Goal: Task Accomplishment & Management: Complete application form

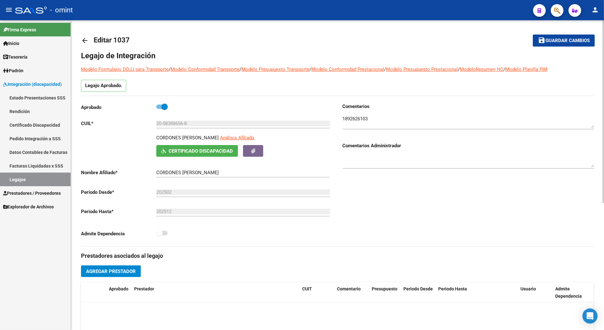
scroll to position [54, 0]
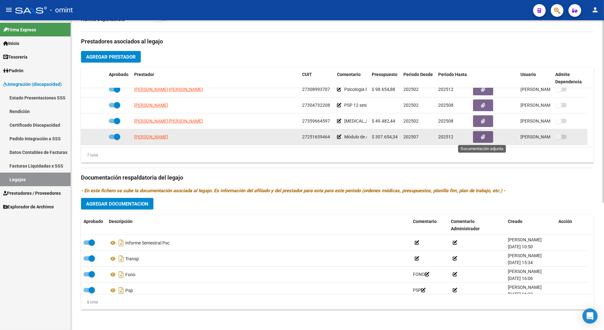
click at [484, 138] on icon "button" at bounding box center [484, 137] width 4 height 5
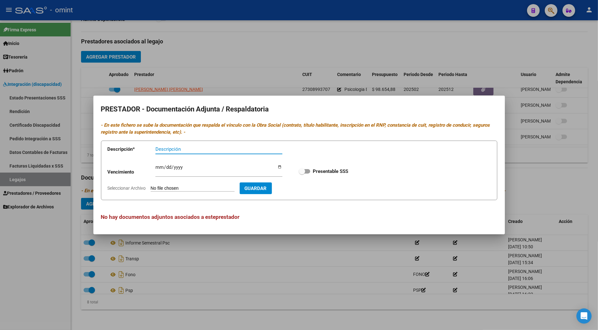
click at [550, 179] on div at bounding box center [299, 165] width 598 height 330
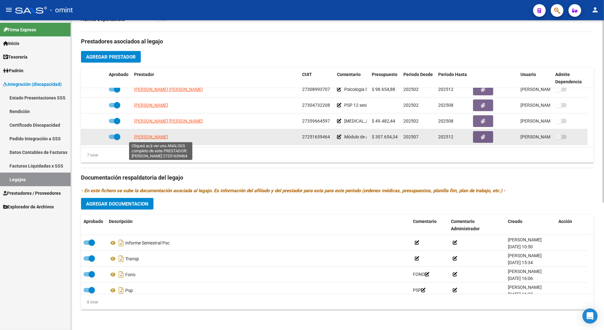
click at [165, 134] on span "[PERSON_NAME]" at bounding box center [151, 136] width 34 height 5
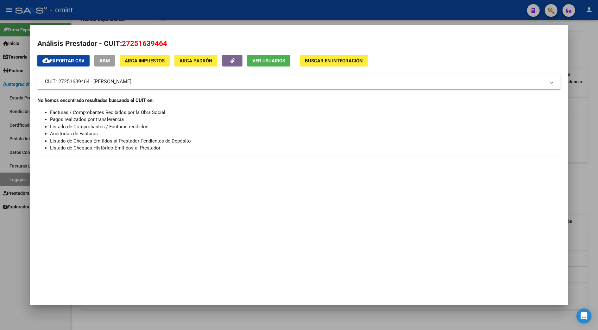
click at [578, 56] on div at bounding box center [299, 165] width 598 height 330
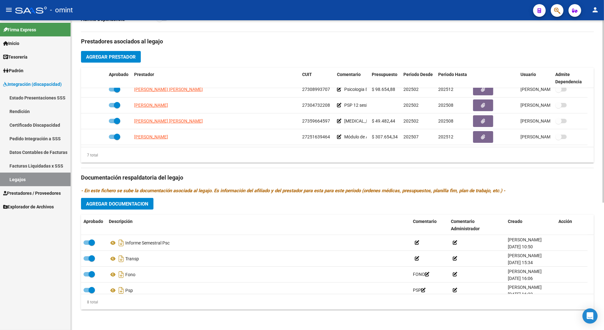
click at [493, 313] on div "Prestadores asociados al legajo Agregar Prestador Aprobado Prestador CUIT Comen…" at bounding box center [337, 173] width 513 height 283
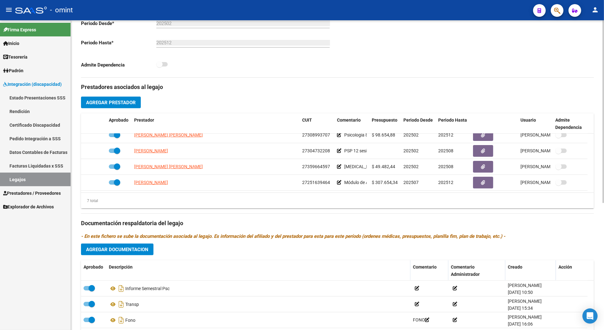
scroll to position [216, 0]
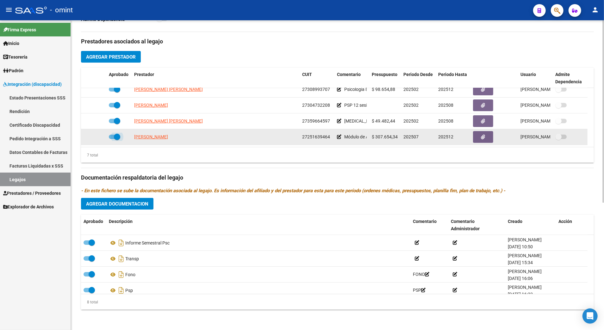
click at [109, 136] on span at bounding box center [114, 137] width 11 height 4
click at [112, 139] on input "checkbox" at bounding box center [112, 139] width 0 height 0
checkbox input "false"
click at [96, 135] on icon at bounding box center [97, 137] width 4 height 4
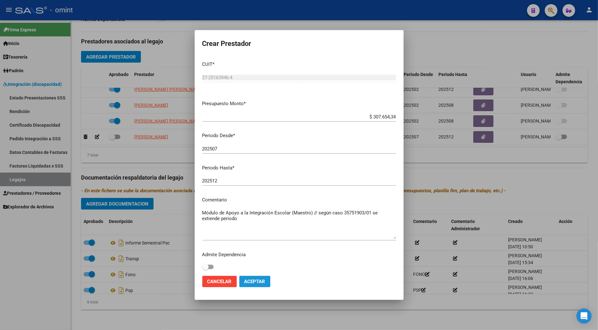
click at [255, 283] on span "Aceptar" at bounding box center [254, 282] width 21 height 6
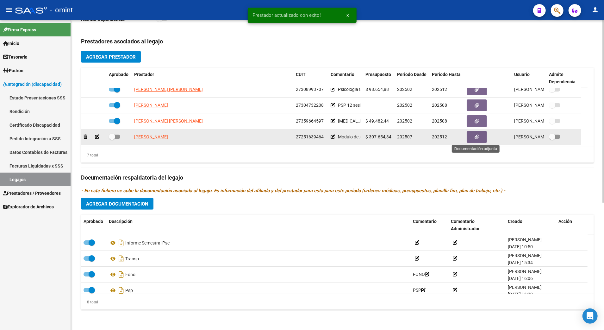
click at [474, 137] on button "button" at bounding box center [477, 137] width 20 height 12
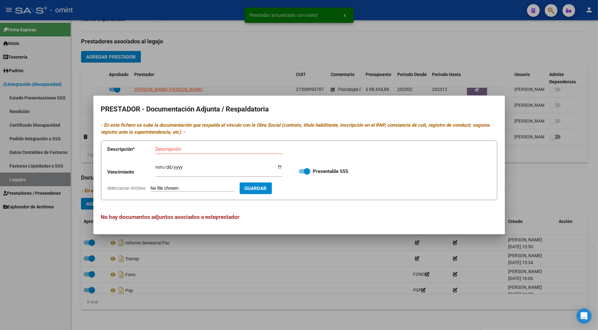
click at [194, 187] on input "Seleccionar Archivo" at bounding box center [193, 189] width 84 height 6
type input "C:\fakepath\NUEVA MAESTRA.pdf"
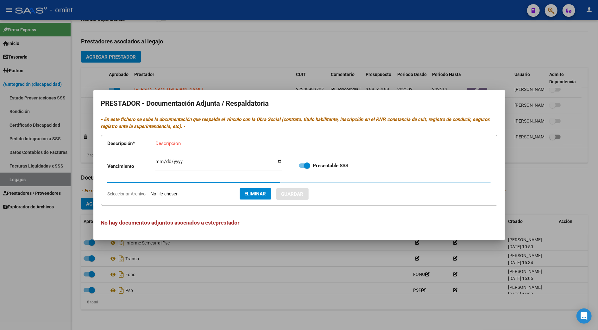
click at [176, 144] on input "Descripción" at bounding box center [218, 144] width 127 height 6
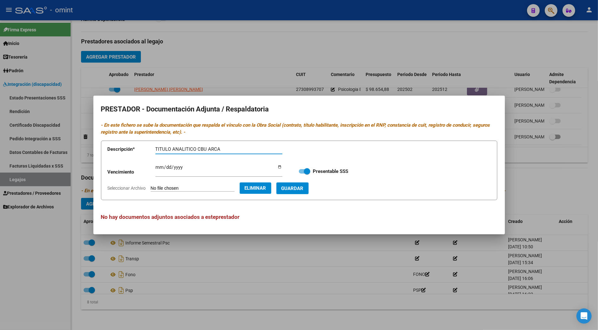
type input "TITULO ANALITICO CBU ARCA"
click at [157, 168] on input "Ingresar vencimiento" at bounding box center [218, 170] width 127 height 10
type input "[DATE]"
click at [304, 187] on span "Guardar" at bounding box center [292, 189] width 22 height 6
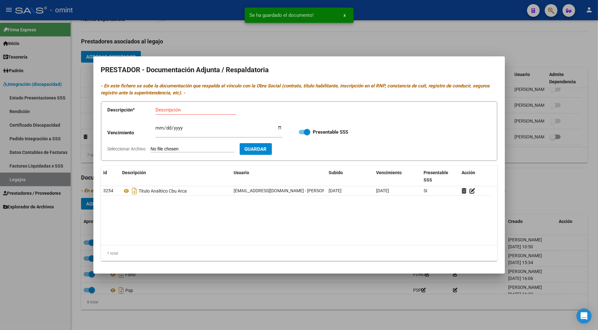
click at [539, 184] on div at bounding box center [299, 165] width 598 height 330
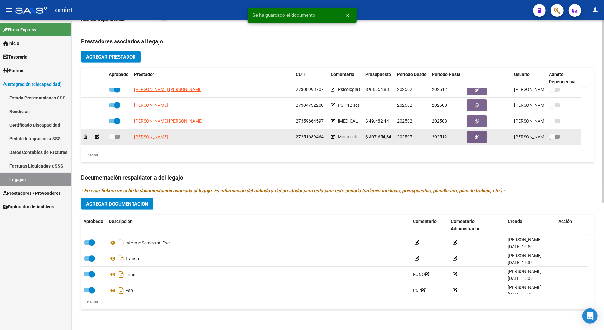
click at [119, 135] on span at bounding box center [114, 137] width 11 height 4
click at [112, 139] on input "checkbox" at bounding box center [112, 139] width 0 height 0
checkbox input "true"
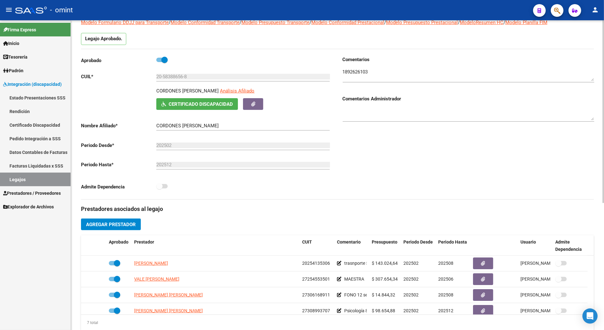
scroll to position [0, 0]
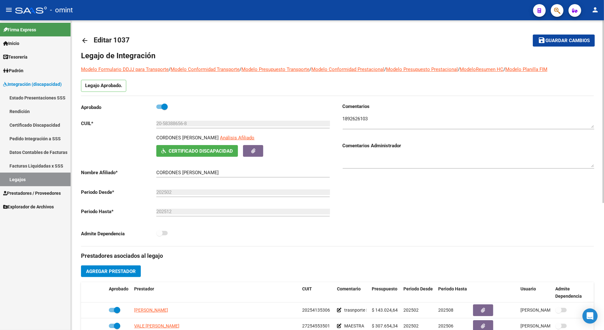
click at [569, 40] on span "Guardar cambios" at bounding box center [568, 41] width 44 height 6
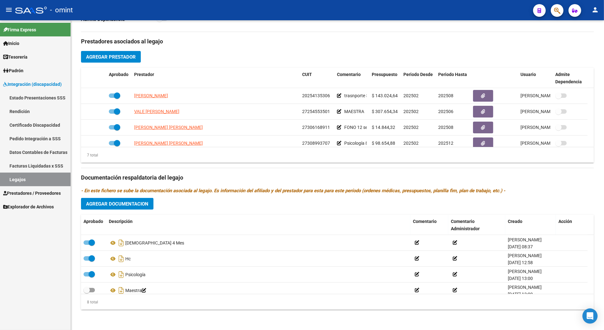
scroll to position [70, 0]
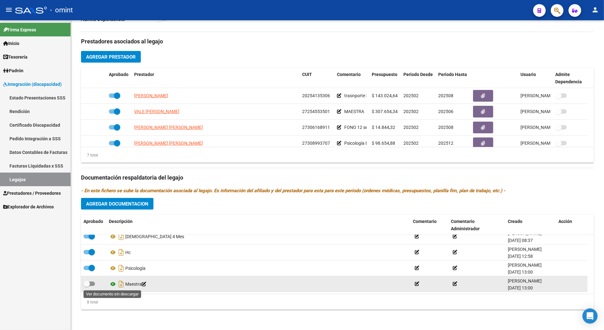
click at [113, 283] on icon at bounding box center [113, 284] width 8 height 8
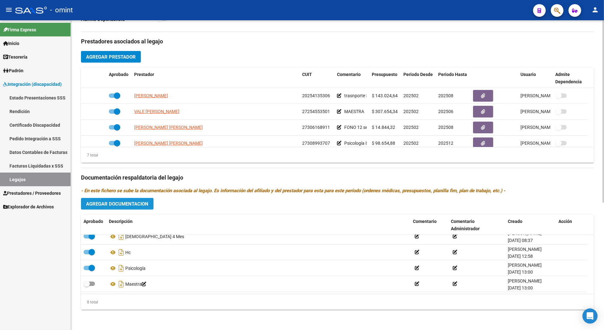
click at [125, 203] on span "Agregar Documentacion" at bounding box center [117, 204] width 62 height 6
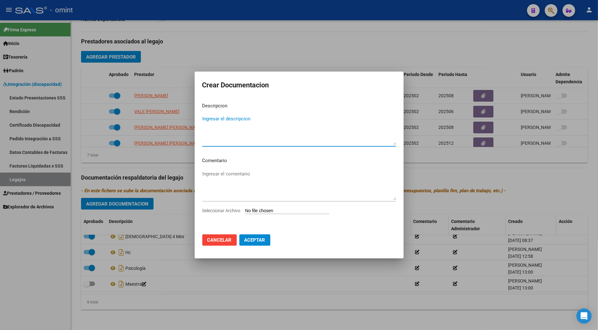
click at [287, 208] on input "Seleccionar Archivo" at bounding box center [287, 211] width 84 height 6
type input "C:\fakepath\NUEVA MAESTRA.pdf"
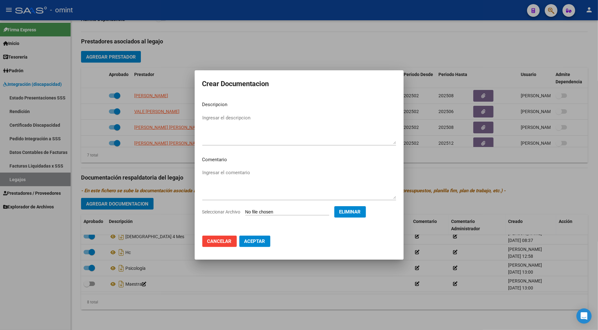
click at [213, 113] on div "Ingresar el descripcion" at bounding box center [299, 129] width 194 height 32
type textarea "Nueva maestra"
click at [258, 240] on span "Aceptar" at bounding box center [254, 241] width 21 height 6
checkbox input "true"
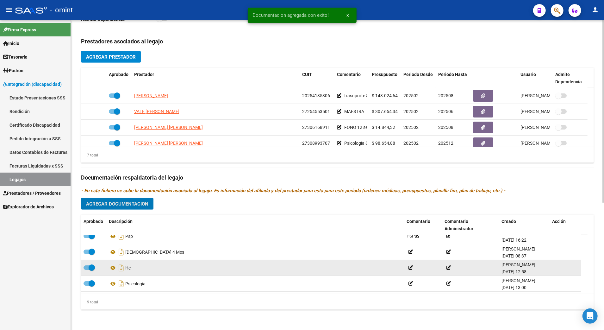
scroll to position [0, 0]
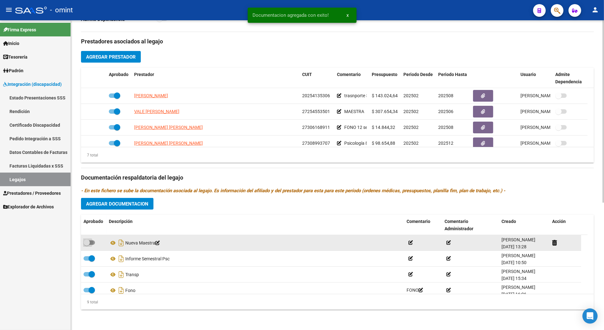
click at [92, 244] on span at bounding box center [89, 242] width 11 height 4
click at [87, 245] on input "checkbox" at bounding box center [86, 245] width 0 height 0
checkbox input "true"
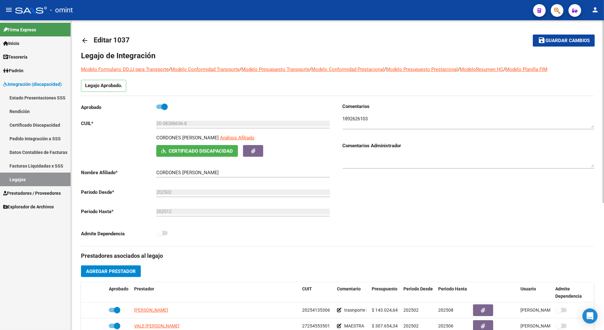
click at [572, 38] on span "Guardar cambios" at bounding box center [568, 41] width 44 height 6
click at [13, 180] on link "Legajos" at bounding box center [35, 180] width 71 height 14
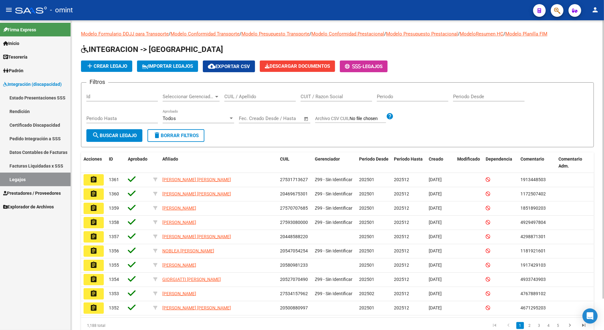
click at [236, 98] on input "CUIL / Apellido" at bounding box center [260, 97] width 72 height 6
paste input "20544411188"
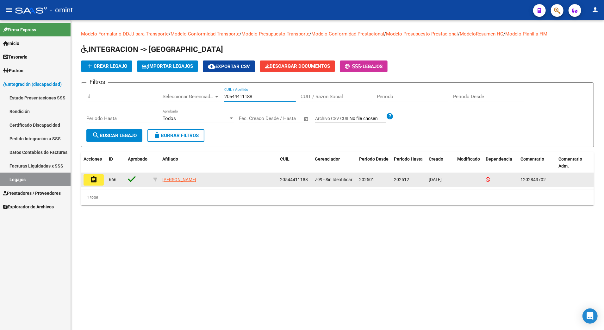
type input "20544411188"
click at [94, 177] on mat-icon "assignment" at bounding box center [94, 180] width 8 height 8
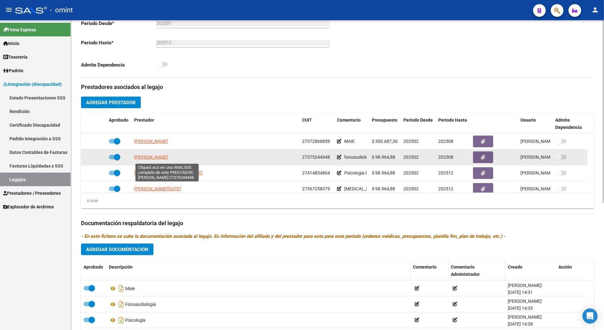
click at [168, 158] on span "[PERSON_NAME]" at bounding box center [151, 156] width 34 height 5
type textarea "27375244948"
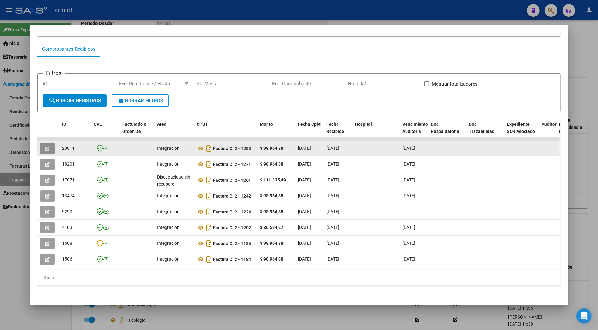
click at [41, 143] on button "button" at bounding box center [47, 148] width 15 height 11
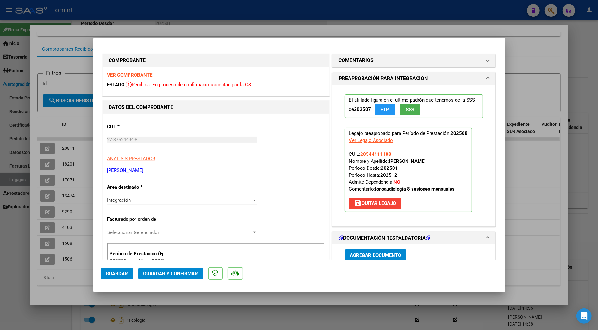
click at [129, 74] on strong "VER COMPROBANTE" at bounding box center [129, 75] width 45 height 6
click at [124, 75] on strong "VER COMPROBANTE" at bounding box center [129, 75] width 45 height 6
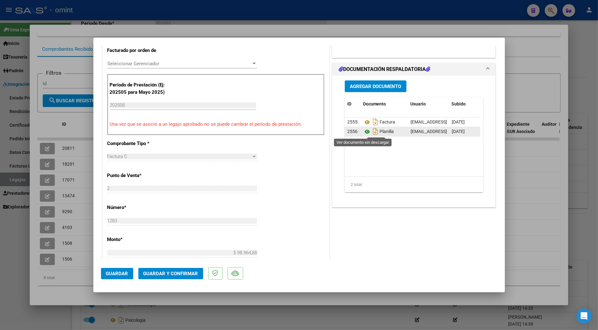
click at [365, 132] on icon at bounding box center [367, 132] width 8 height 8
click at [170, 269] on button "Guardar y Confirmar" at bounding box center [170, 273] width 65 height 11
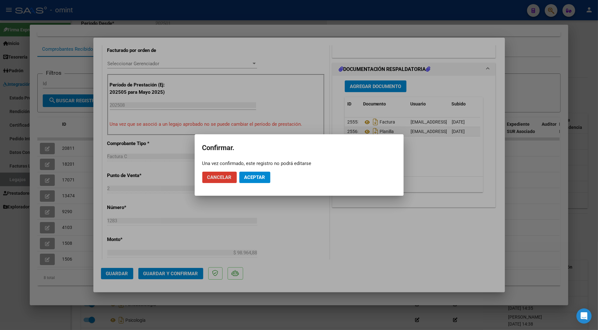
click at [255, 175] on span "Aceptar" at bounding box center [254, 177] width 21 height 6
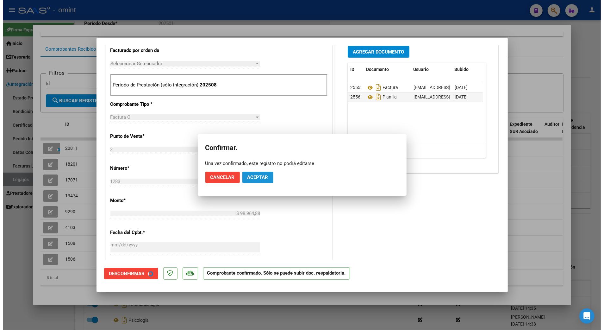
scroll to position [168, 0]
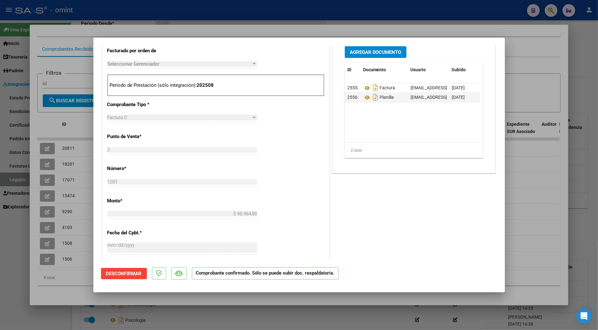
click at [578, 178] on div at bounding box center [299, 165] width 598 height 330
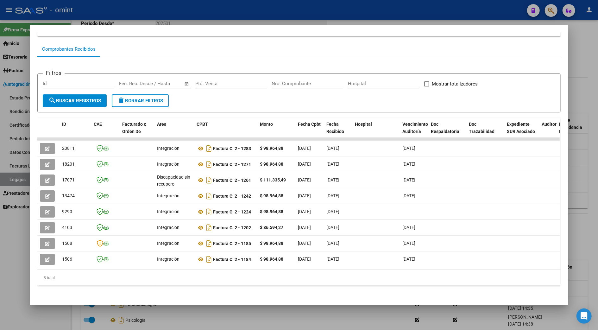
click at [589, 161] on div at bounding box center [299, 165] width 598 height 330
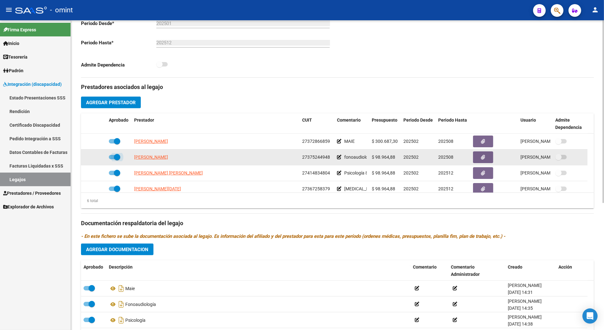
click at [112, 158] on span at bounding box center [114, 157] width 11 height 4
click at [112, 159] on input "checkbox" at bounding box center [112, 159] width 0 height 0
checkbox input "false"
click at [98, 157] on icon at bounding box center [97, 157] width 4 height 4
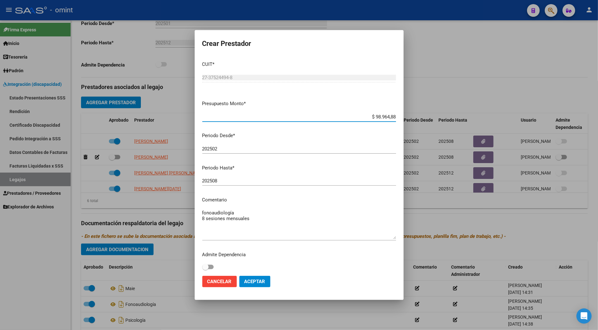
click at [221, 179] on input "202508" at bounding box center [299, 181] width 194 height 6
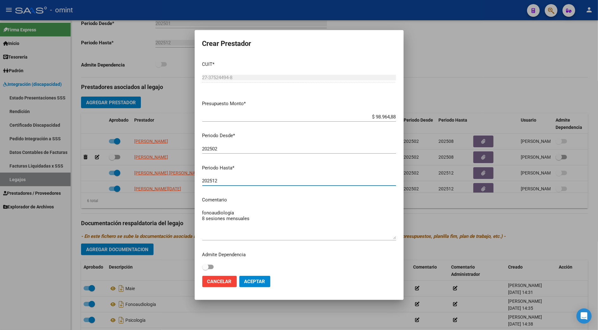
type input "202512"
click at [259, 217] on textarea "fonoaudiología 8 sesiones mensuales" at bounding box center [299, 224] width 194 height 30
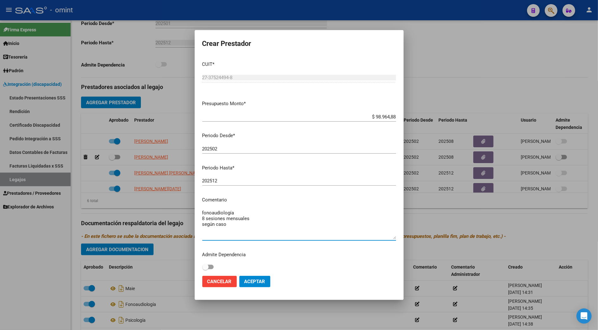
paste textarea "35602881/01"
type textarea "fonoaudiología 8 sesiones mensuales según caso 35602881/01 se extiende periodo"
click at [254, 279] on span "Aceptar" at bounding box center [254, 282] width 21 height 6
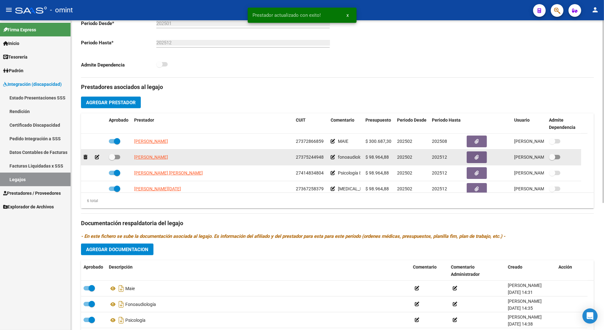
click at [118, 157] on span at bounding box center [114, 157] width 11 height 4
click at [112, 159] on input "checkbox" at bounding box center [112, 159] width 0 height 0
checkbox input "true"
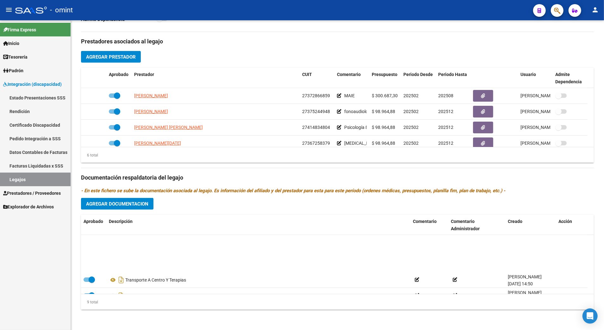
scroll to position [85, 0]
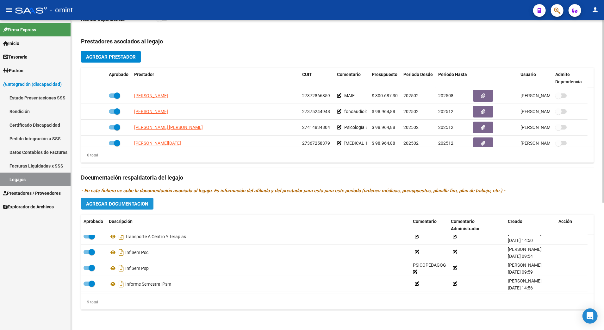
click at [123, 202] on span "Agregar Documentacion" at bounding box center [117, 204] width 62 height 6
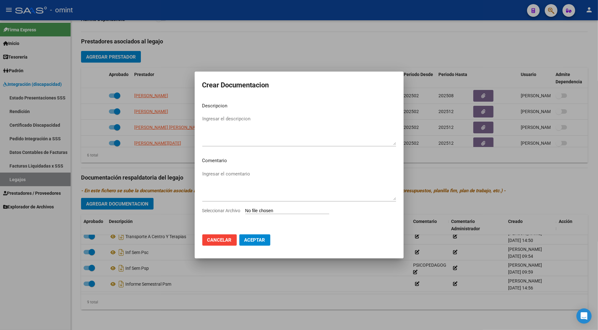
click at [306, 209] on input "Seleccionar Archivo" at bounding box center [287, 211] width 84 height 6
type input "C:\fakepath\1202843702_25081904090_form048.pdf"
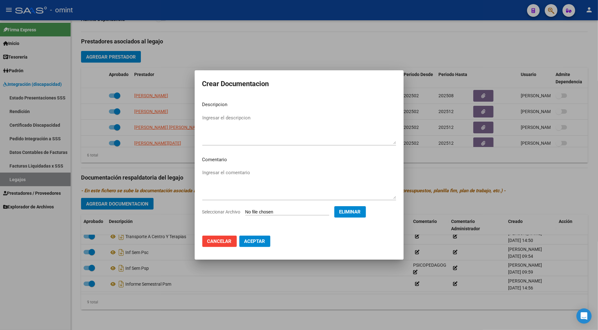
click at [221, 118] on textarea "Ingresar el descripcion" at bounding box center [299, 129] width 194 height 30
type textarea "informe semestral maestra"
click at [257, 241] on span "Aceptar" at bounding box center [254, 241] width 21 height 6
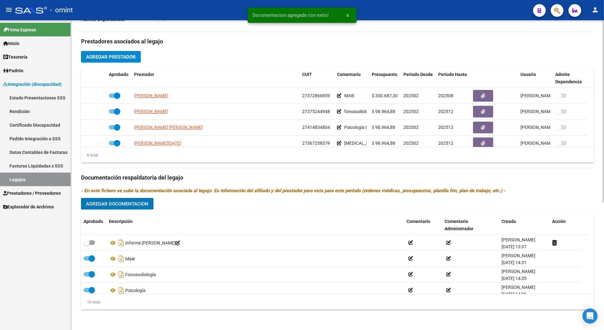
scroll to position [173, 0]
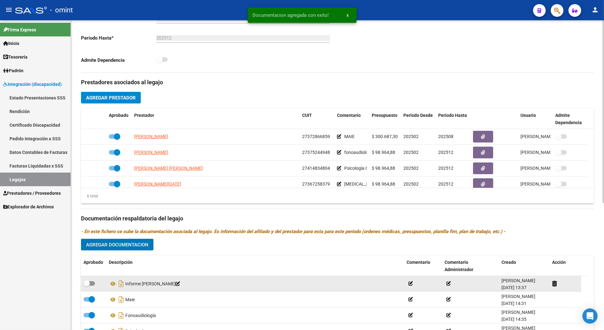
click at [92, 285] on span at bounding box center [89, 283] width 11 height 4
click at [87, 286] on input "checkbox" at bounding box center [86, 286] width 0 height 0
checkbox input "true"
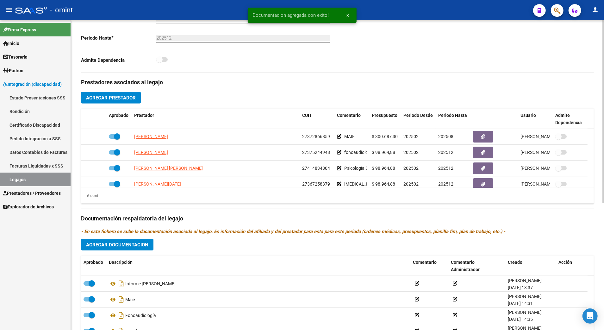
scroll to position [0, 0]
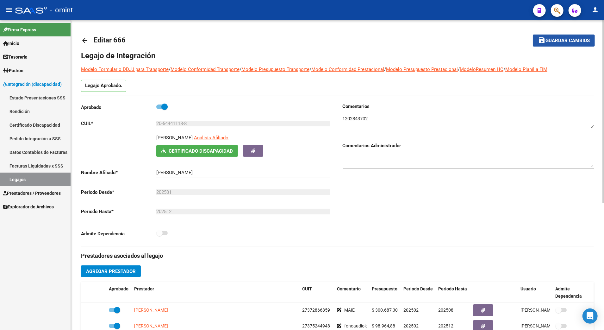
click at [568, 38] on span "Guardar cambios" at bounding box center [568, 41] width 44 height 6
click at [489, 203] on div "Comentarios Comentarios Administrador" at bounding box center [466, 174] width 257 height 143
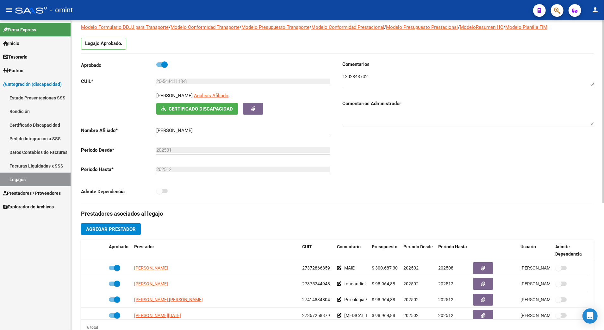
scroll to position [169, 0]
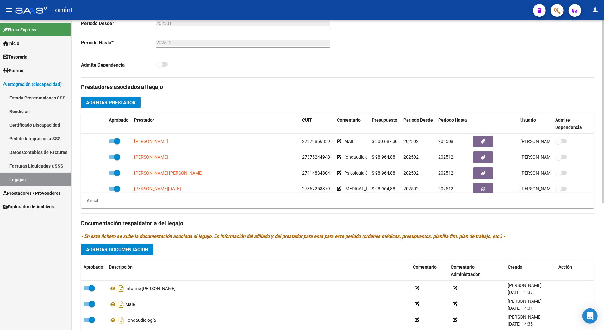
click at [320, 198] on div "6 total" at bounding box center [337, 201] width 513 height 16
click at [273, 259] on div "Prestadores asociados al legajo Agregar Prestador Aprobado Prestador CUIT Comen…" at bounding box center [337, 219] width 513 height 283
click at [567, 44] on div "Comentarios Comentarios Administrador" at bounding box center [466, 5] width 257 height 143
click at [325, 202] on div "6 total" at bounding box center [337, 201] width 513 height 16
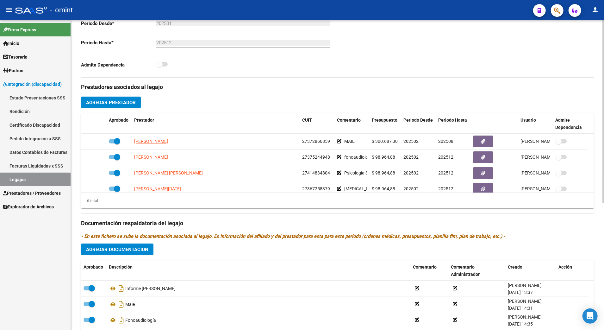
click at [343, 209] on div "6 total" at bounding box center [337, 201] width 513 height 16
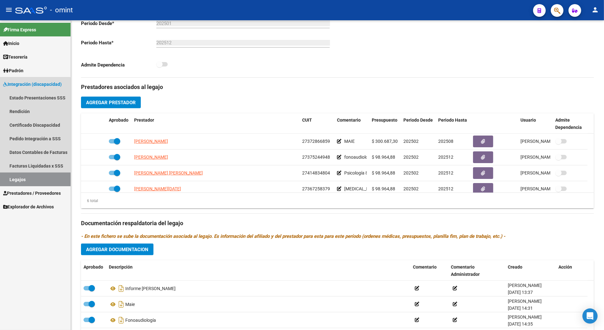
click at [23, 176] on link "Legajos" at bounding box center [35, 180] width 71 height 14
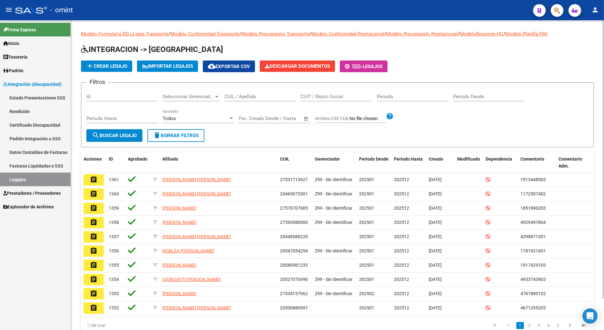
click at [257, 96] on input "CUIL / Apellido" at bounding box center [260, 97] width 72 height 6
paste input "20273251007"
click at [106, 137] on span "search Buscar Legajo" at bounding box center [114, 136] width 45 height 6
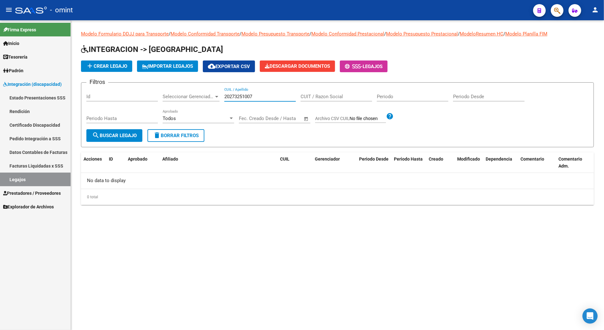
drag, startPoint x: 257, startPoint y: 96, endPoint x: 190, endPoint y: 96, distance: 67.1
click at [190, 96] on div "Filtros Id Seleccionar Gerenciador Seleccionar Gerenciador 20273251007 CUIL / A…" at bounding box center [337, 108] width 502 height 41
type input "27492650906"
click at [115, 134] on span "search Buscar Legajo" at bounding box center [114, 136] width 45 height 6
click at [41, 127] on link "Certificado Discapacidad" at bounding box center [35, 125] width 71 height 14
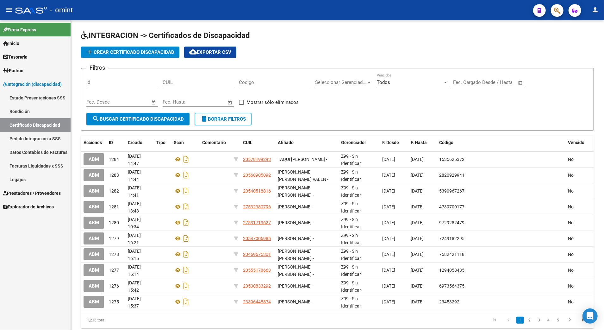
click at [37, 192] on span "Prestadores / Proveedores" at bounding box center [32, 193] width 58 height 7
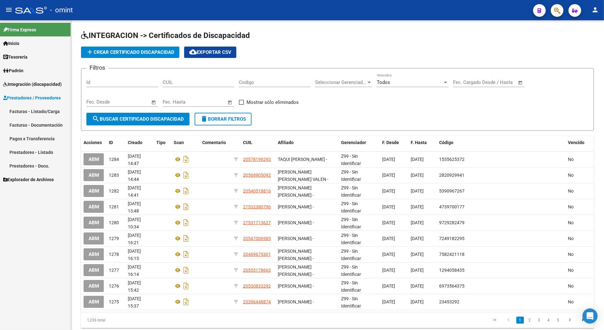
click at [24, 84] on span "Integración (discapacidad)" at bounding box center [32, 84] width 59 height 7
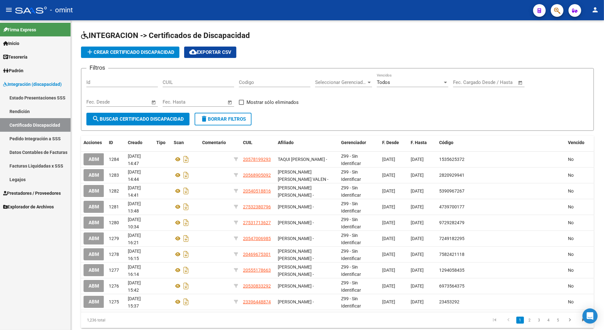
click at [17, 54] on span "Tesorería" at bounding box center [15, 57] width 24 height 7
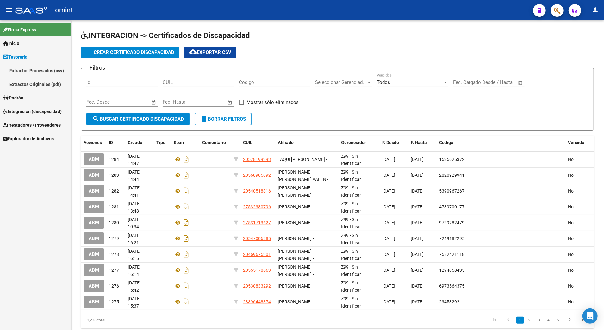
click at [17, 45] on span "Inicio" at bounding box center [11, 43] width 16 height 7
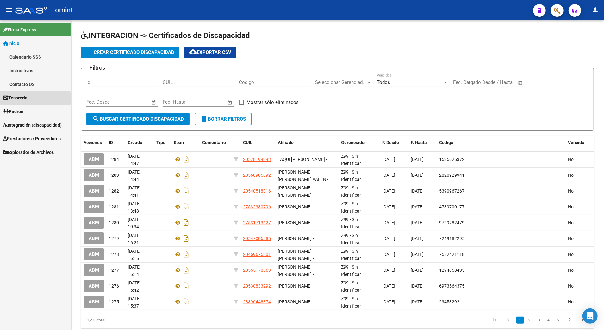
click at [23, 98] on span "Tesorería" at bounding box center [15, 97] width 24 height 7
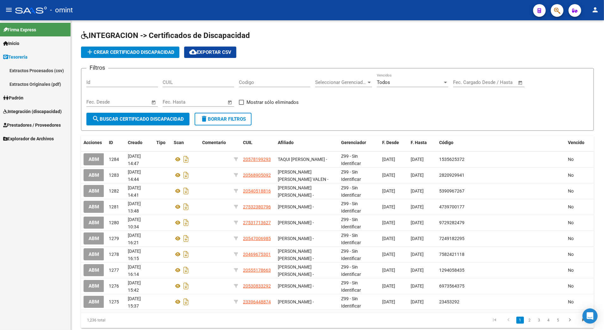
click at [23, 100] on span "Padrón" at bounding box center [13, 97] width 20 height 7
click at [21, 123] on span "Integración (discapacidad)" at bounding box center [32, 125] width 59 height 7
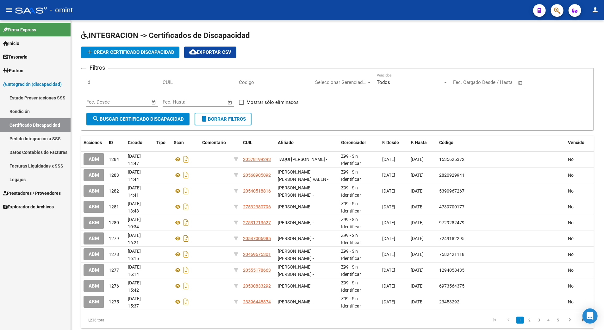
click at [30, 122] on link "Certificado Discapacidad" at bounding box center [35, 125] width 71 height 14
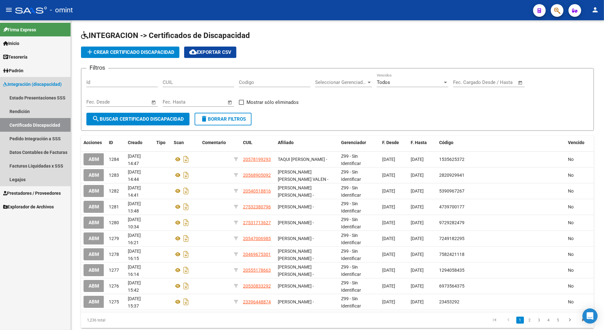
click at [30, 122] on link "Certificado Discapacidad" at bounding box center [35, 125] width 71 height 14
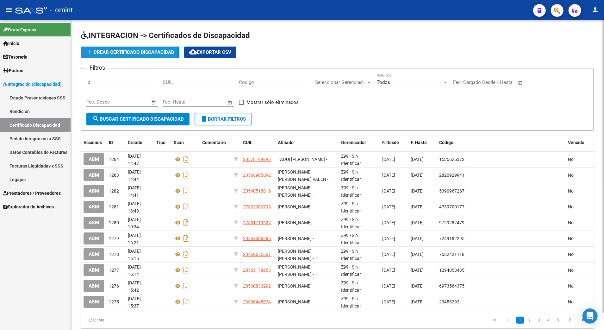
click at [128, 51] on span "add Crear Certificado Discapacidad" at bounding box center [130, 52] width 88 height 6
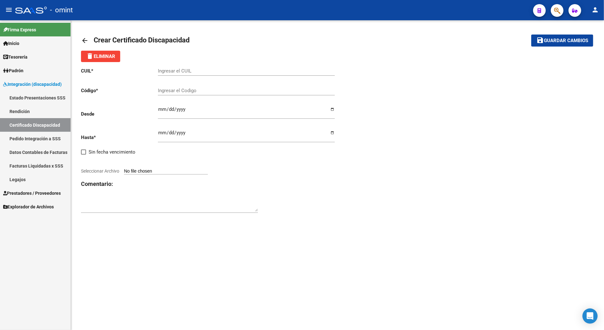
click at [185, 70] on input "Ingresar el CUIL" at bounding box center [246, 71] width 177 height 6
type input "5"
type input "27-49265090-6"
click at [193, 90] on input "Ingresar el Codigo" at bounding box center [246, 91] width 177 height 6
type input "1477312913"
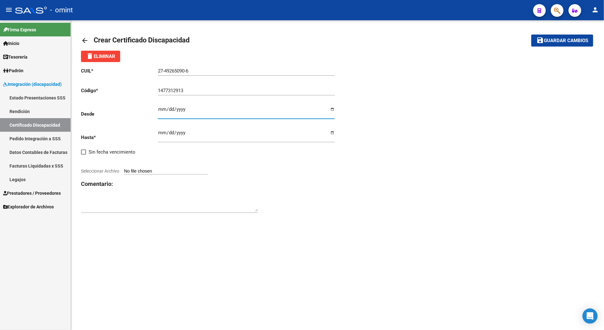
click at [165, 109] on input "Ingresar fec. Desde" at bounding box center [246, 112] width 177 height 10
type input "[DATE]"
click at [162, 132] on input "Ingresar fec. Hasta" at bounding box center [246, 135] width 177 height 10
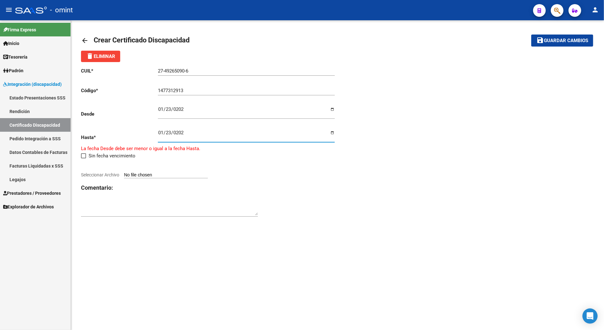
type input "[DATE]"
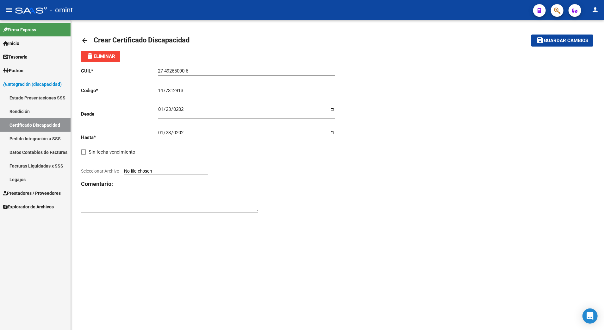
click at [139, 169] on input "Seleccionar Archivo" at bounding box center [166, 171] width 84 height 6
type input "C:\fakepath\CUD.pdf"
drag, startPoint x: 576, startPoint y: 39, endPoint x: 180, endPoint y: 237, distance: 442.2
click at [180, 239] on mat-sidenav-content "arrow_back Crear Certificado Discapacidad save Guardar cambios delete Eliminar …" at bounding box center [337, 175] width 533 height 310
click at [148, 195] on textarea at bounding box center [169, 198] width 177 height 13
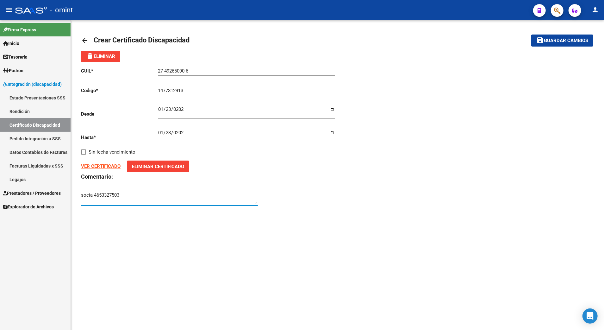
type textarea "socia 4653327503"
click at [571, 40] on span "Guardar cambios" at bounding box center [566, 41] width 44 height 6
click at [13, 179] on link "Legajos" at bounding box center [35, 180] width 71 height 14
click at [19, 178] on link "Legajos" at bounding box center [35, 180] width 71 height 14
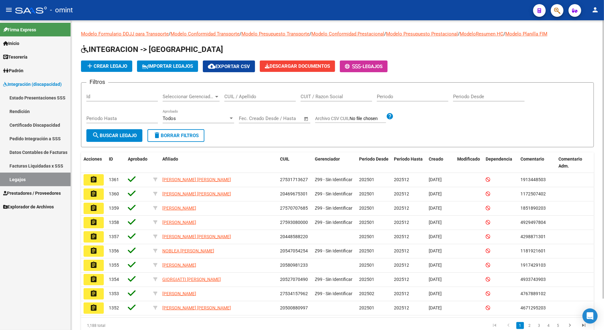
click at [111, 62] on button "add Crear Legajo" at bounding box center [106, 65] width 51 height 11
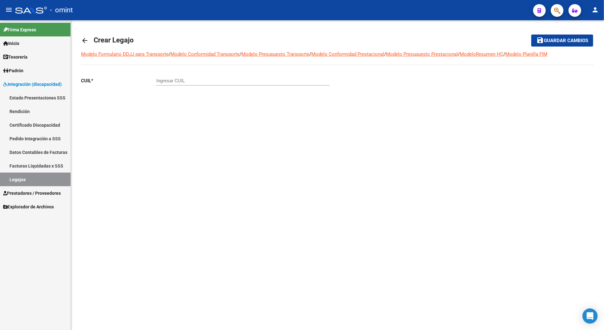
click at [178, 81] on input "Ingresar CUIL" at bounding box center [242, 81] width 173 height 6
type input "27-49265090-6"
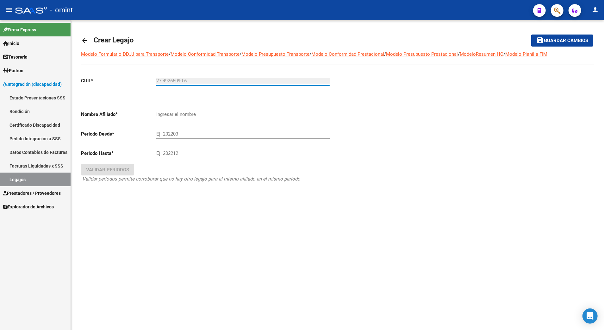
type input "[PERSON_NAME] [PERSON_NAME]"
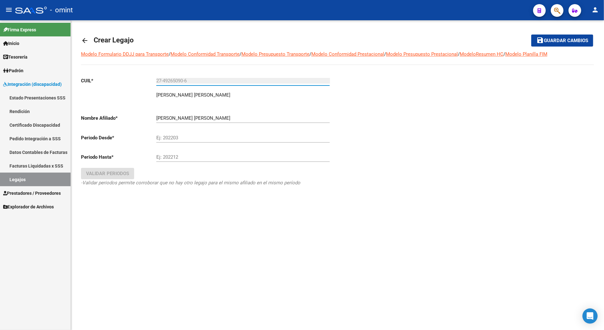
type input "27-49265090-6"
click at [175, 140] on input "Ej: 202203" at bounding box center [242, 138] width 173 height 6
type input "202501"
click at [170, 153] on div "Ej: 202212" at bounding box center [242, 155] width 173 height 14
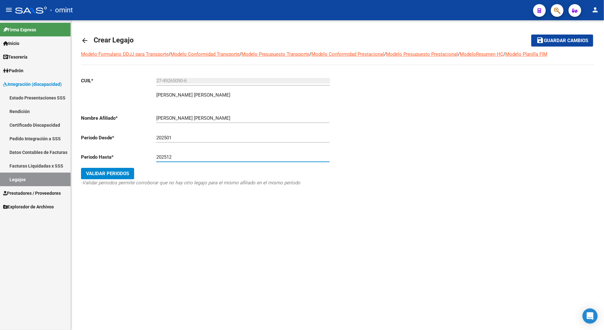
type input "202512"
click at [111, 173] on span "Validar Periodos" at bounding box center [107, 174] width 43 height 6
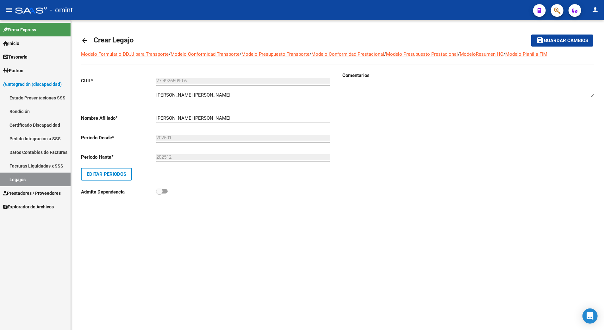
click at [400, 166] on div "Comentarios" at bounding box center [466, 138] width 257 height 132
click at [388, 95] on textarea at bounding box center [469, 90] width 252 height 13
type textarea "socio 4653327503"
click at [23, 124] on link "Certificado Discapacidad" at bounding box center [35, 125] width 71 height 14
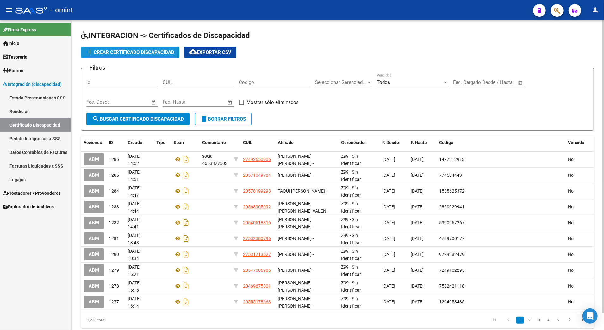
click at [129, 48] on button "add Crear Certificado Discapacidad" at bounding box center [130, 52] width 98 height 11
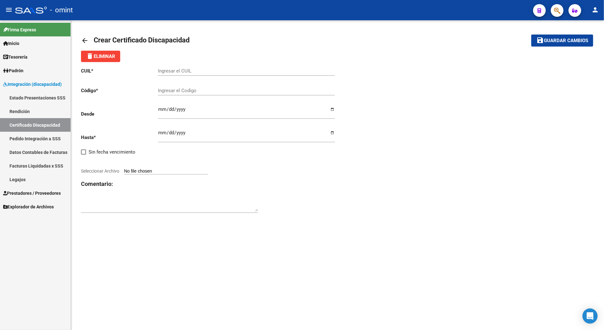
click at [110, 40] on span "Crear Certificado Discapacidad" at bounding box center [142, 40] width 96 height 8
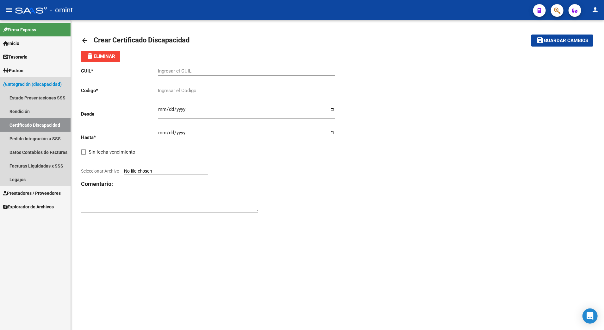
click at [32, 120] on link "Certificado Discapacidad" at bounding box center [35, 125] width 71 height 14
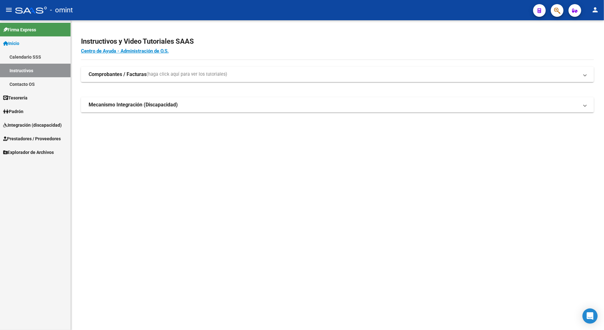
click at [29, 122] on span "Integración (discapacidad)" at bounding box center [32, 125] width 59 height 7
click at [28, 124] on span "Integración (discapacidad)" at bounding box center [32, 125] width 59 height 7
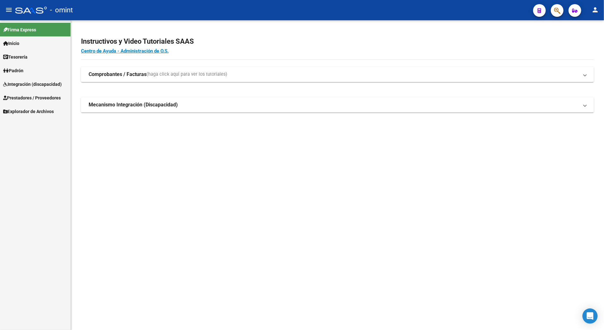
click at [27, 93] on link "Prestadores / Proveedores" at bounding box center [35, 98] width 71 height 14
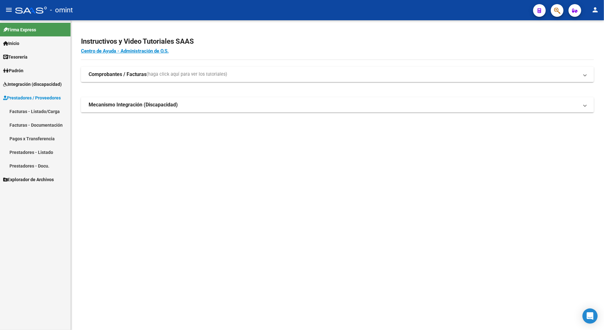
click at [28, 110] on link "Facturas - Listado/Carga" at bounding box center [35, 111] width 71 height 14
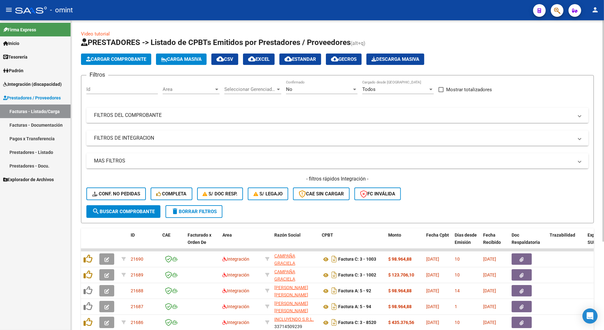
click at [195, 210] on span "delete Borrar Filtros" at bounding box center [194, 212] width 46 height 6
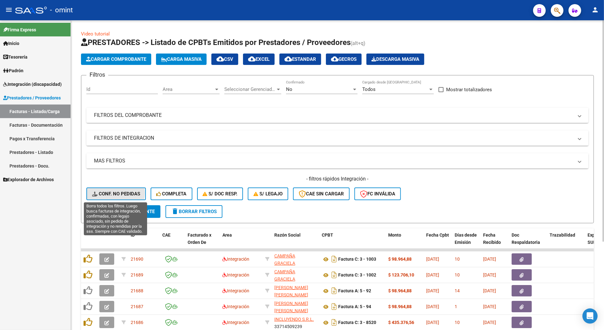
click at [115, 193] on span "Conf. no pedidas" at bounding box center [116, 194] width 48 height 6
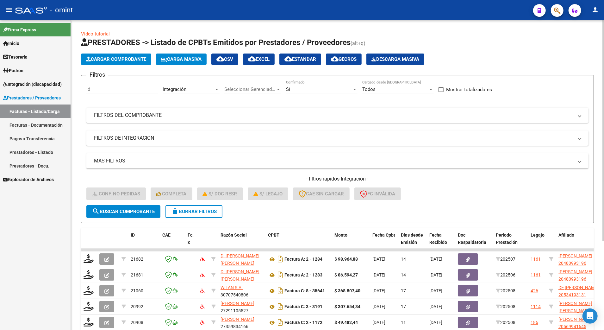
click at [105, 85] on div "Id" at bounding box center [122, 87] width 72 height 14
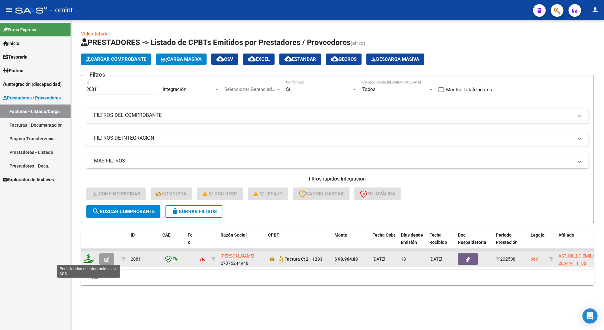
type input "20811"
click at [86, 262] on icon at bounding box center [89, 258] width 10 height 9
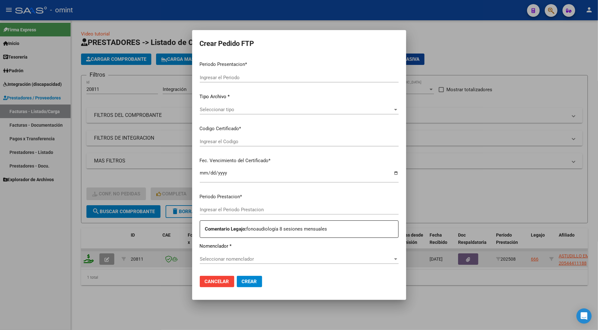
type input "202508"
type input "$ 98.964,88"
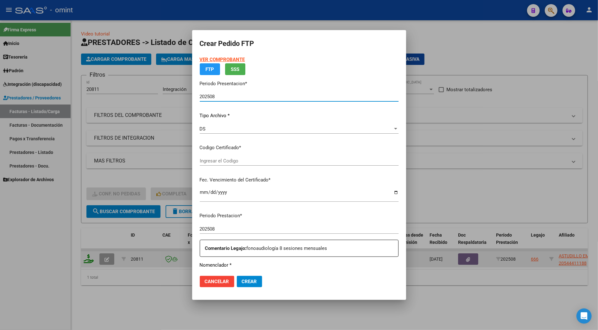
type input "8409503566"
type input "2027-02-14"
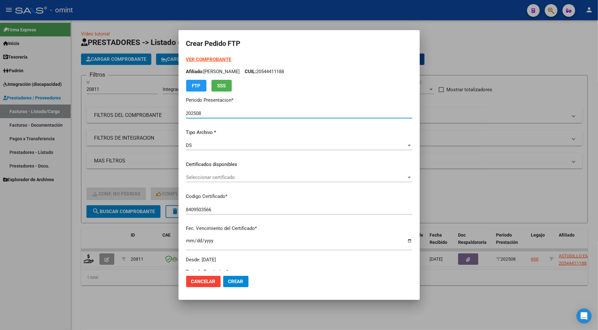
click at [201, 175] on span "Seleccionar certificado" at bounding box center [296, 177] width 220 height 6
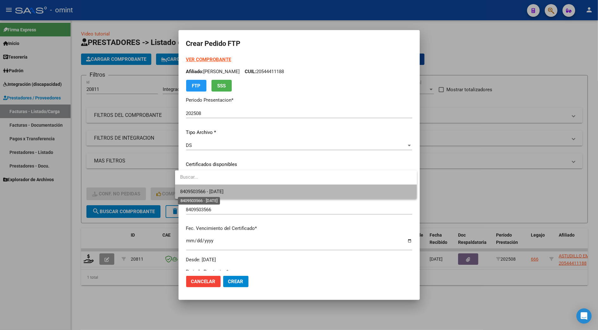
click at [210, 190] on span "8409503566 - 2027-02-14" at bounding box center [201, 192] width 43 height 6
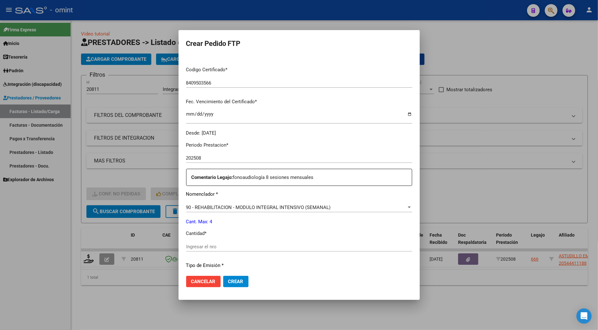
scroll to position [169, 0]
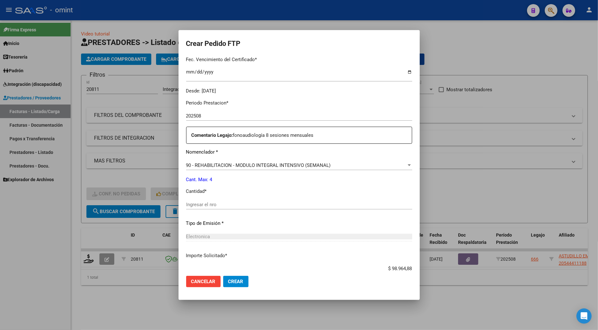
click at [197, 206] on input "Ingresar el nro" at bounding box center [299, 205] width 226 height 6
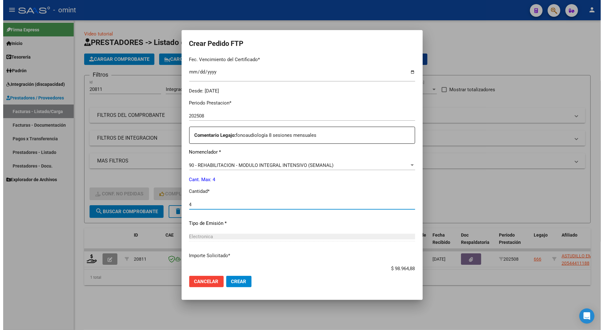
scroll to position [209, 0]
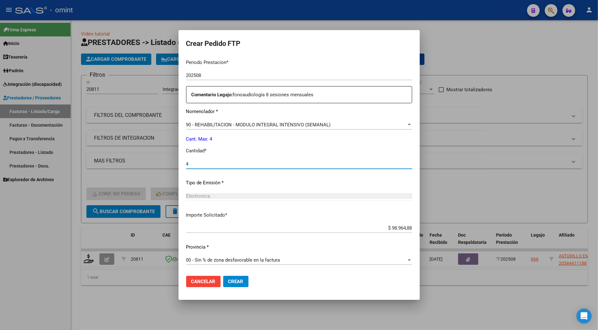
type input "4"
click at [227, 278] on button "Crear" at bounding box center [235, 281] width 25 height 11
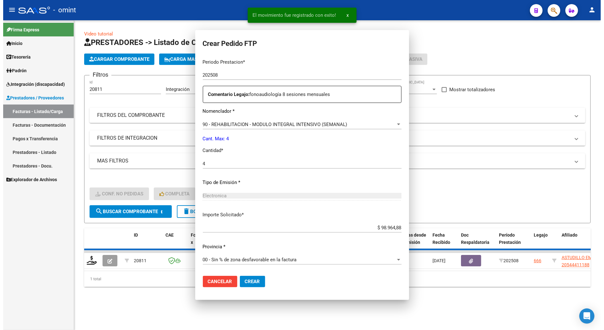
scroll to position [0, 0]
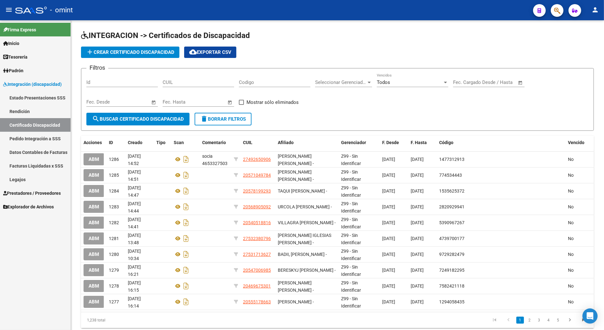
click at [15, 183] on link "Legajos" at bounding box center [35, 180] width 71 height 14
click at [15, 177] on link "Legajos" at bounding box center [35, 180] width 71 height 14
click at [18, 177] on link "Legajos" at bounding box center [35, 180] width 71 height 14
click at [15, 183] on link "Legajos" at bounding box center [35, 180] width 71 height 14
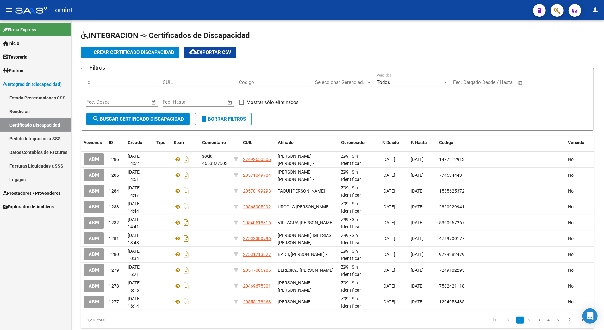
click at [15, 177] on link "Legajos" at bounding box center [35, 180] width 71 height 14
click at [18, 177] on link "Legajos" at bounding box center [35, 180] width 71 height 14
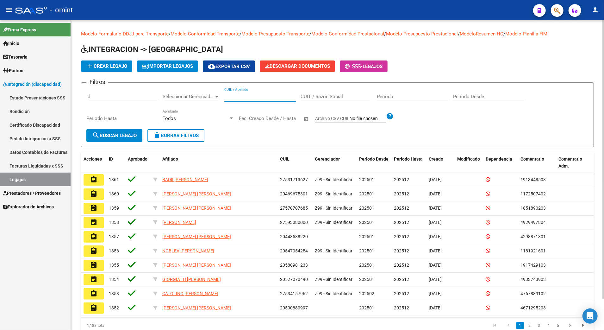
click at [260, 99] on input "CUIL / Apellido" at bounding box center [260, 97] width 72 height 6
type input "27492650906"
click at [114, 139] on button "search Buscar Legajo" at bounding box center [114, 135] width 56 height 13
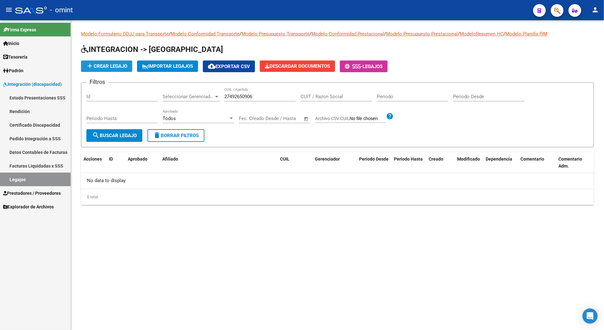
click at [114, 64] on span "add Crear Legajo" at bounding box center [106, 66] width 41 height 6
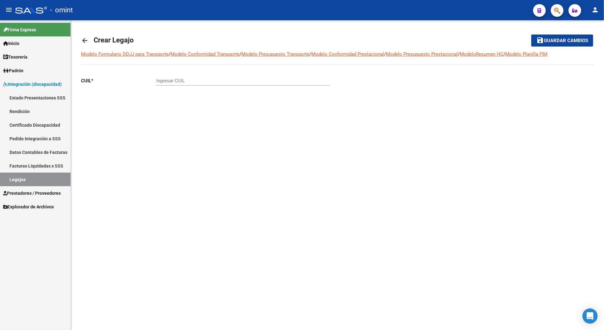
click at [179, 78] on input "Ingresar CUIL" at bounding box center [242, 81] width 173 height 6
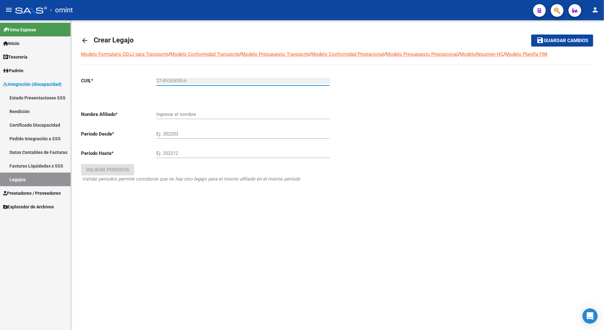
type input "27-49265090-6"
click at [532, 35] on button "save Guardar cambios" at bounding box center [563, 41] width 62 height 12
type input "[PERSON_NAME] [PERSON_NAME]"
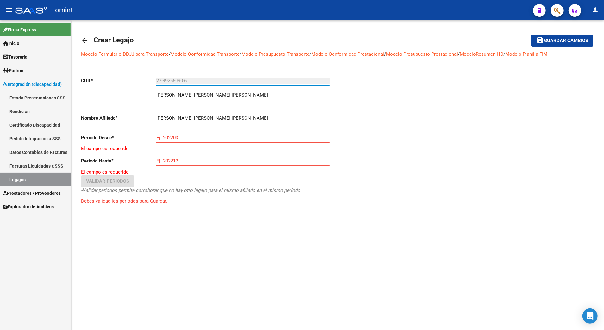
click at [169, 137] on input "Ej: 202203" at bounding box center [242, 138] width 173 height 6
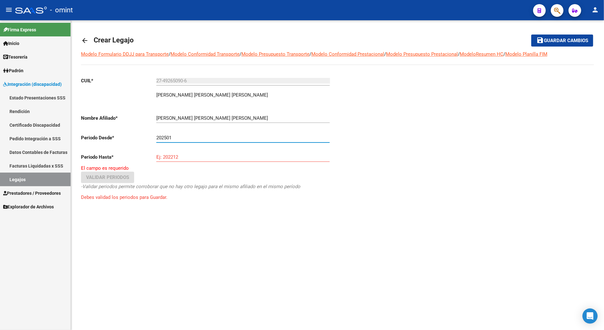
type input "202501"
click at [180, 160] on input "Ej: 202212" at bounding box center [242, 157] width 173 height 6
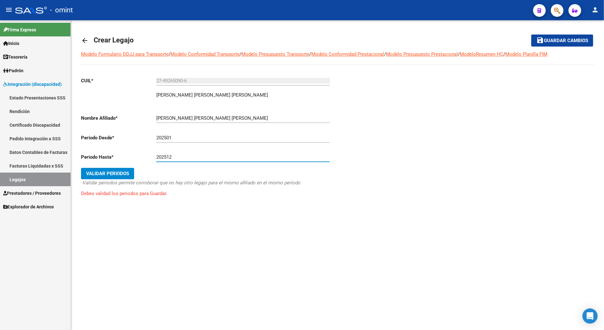
type input "202512"
click at [108, 175] on span "Validar Periodos" at bounding box center [107, 174] width 43 height 6
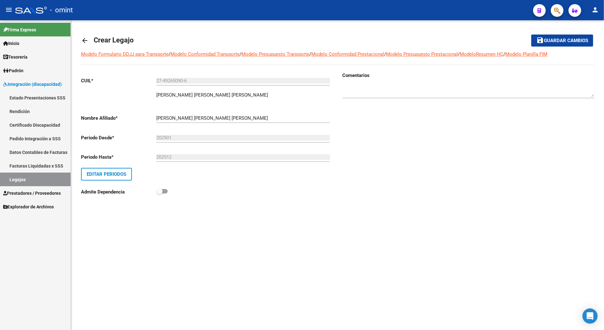
click at [32, 123] on link "Certificado Discapacidad" at bounding box center [35, 125] width 71 height 14
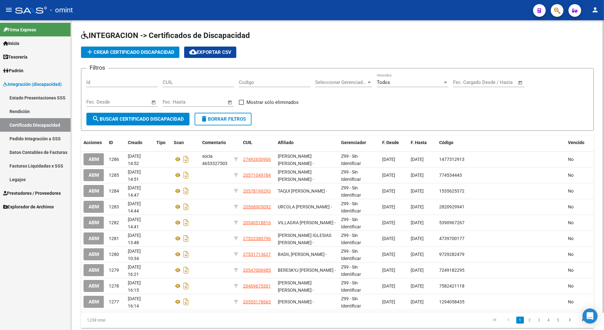
click at [198, 84] on input "CUIL" at bounding box center [199, 82] width 72 height 6
type input "27-49265090-6"
click at [147, 118] on span "search Buscar Certificado Discapacidad" at bounding box center [138, 119] width 92 height 6
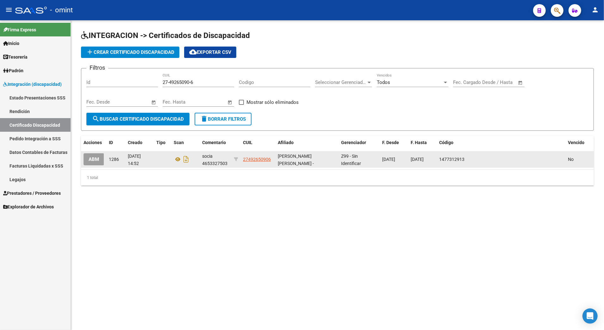
click at [89, 160] on span "ABM" at bounding box center [94, 160] width 10 height 6
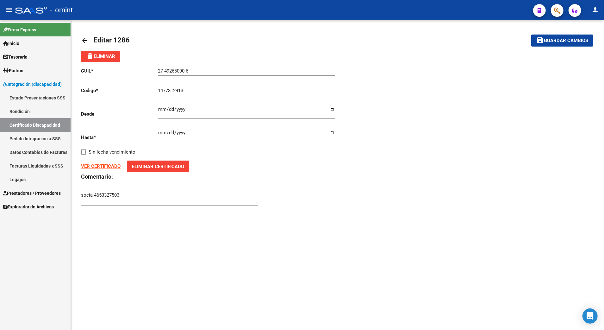
click at [103, 166] on strong "VER CERTIFICADO" at bounding box center [101, 166] width 40 height 6
click at [557, 42] on span "Guardar cambios" at bounding box center [566, 41] width 44 height 6
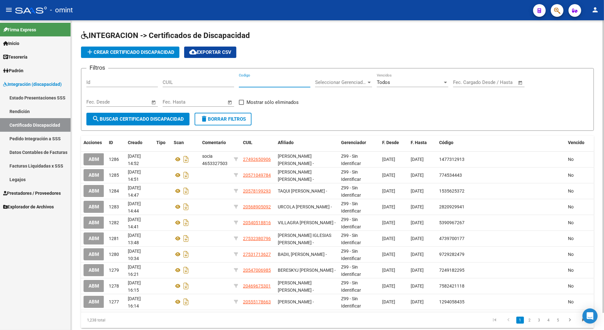
click at [268, 80] on input "Codigo" at bounding box center [275, 82] width 72 height 6
click at [211, 81] on input "CUIL" at bounding box center [199, 82] width 72 height 6
click at [126, 123] on button "search Buscar Certificado Discapacidad" at bounding box center [137, 119] width 103 height 13
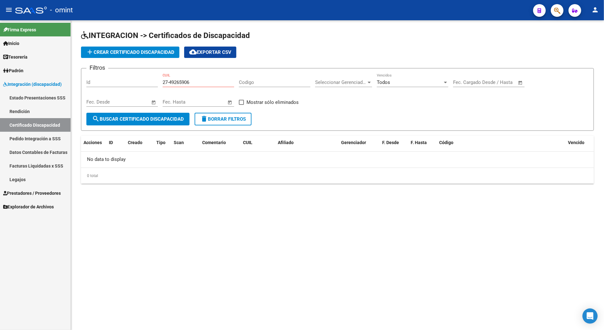
click at [180, 80] on input "27-49265906" at bounding box center [199, 82] width 72 height 6
click at [182, 80] on input "27-49265906" at bounding box center [199, 82] width 72 height 6
click at [203, 80] on input "27-49265906" at bounding box center [199, 82] width 72 height 6
click at [180, 80] on input "27-49265906" at bounding box center [199, 82] width 72 height 6
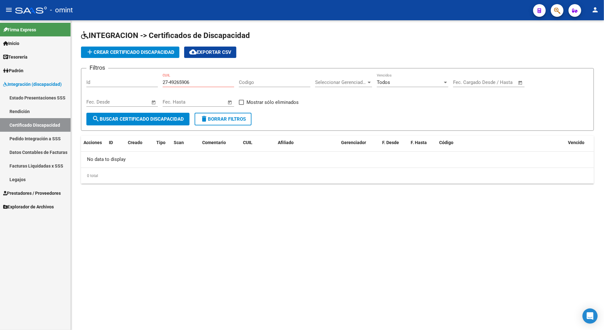
click at [182, 80] on input "27-49265906" at bounding box center [199, 82] width 72 height 6
click at [203, 80] on input "27-49265906" at bounding box center [199, 82] width 72 height 6
click at [197, 80] on input "27-49265906" at bounding box center [199, 82] width 72 height 6
click at [181, 81] on input "27-49265906" at bounding box center [199, 82] width 72 height 6
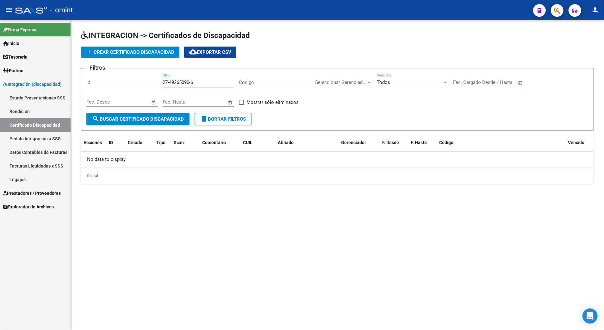
type input "27-49265090-6"
click at [146, 117] on span "search Buscar Certificado Discapacidad" at bounding box center [138, 119] width 92 height 6
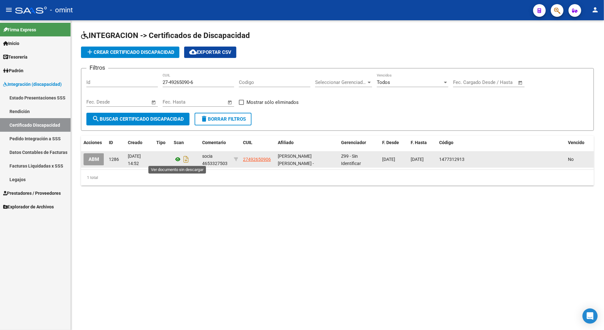
click at [176, 160] on icon at bounding box center [178, 159] width 8 height 8
click at [93, 160] on span "ABM" at bounding box center [94, 160] width 10 height 6
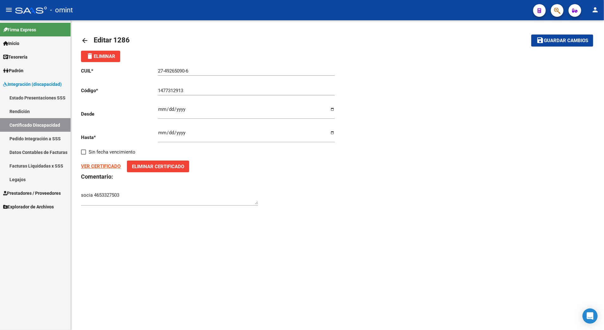
click at [37, 123] on link "Certificado Discapacidad" at bounding box center [35, 125] width 71 height 14
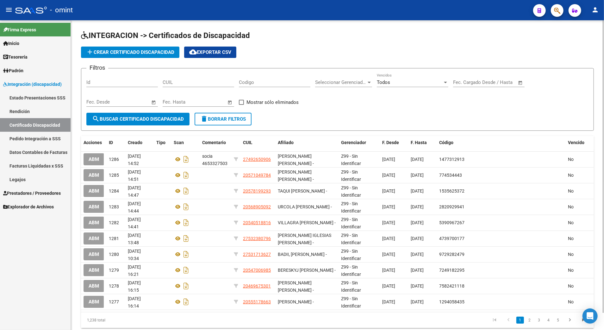
click at [186, 80] on input "CUIL" at bounding box center [199, 82] width 72 height 6
type input "27-49265090-6"
click at [154, 116] on span "search Buscar Certificado Discapacidad" at bounding box center [138, 119] width 92 height 6
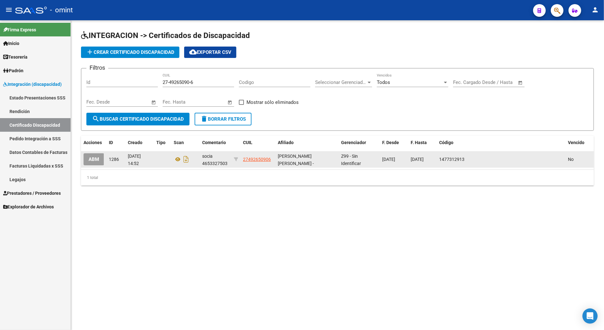
click at [134, 163] on span "[DATE] 14:52" at bounding box center [134, 160] width 13 height 12
click at [116, 159] on span "1286" at bounding box center [114, 159] width 10 height 5
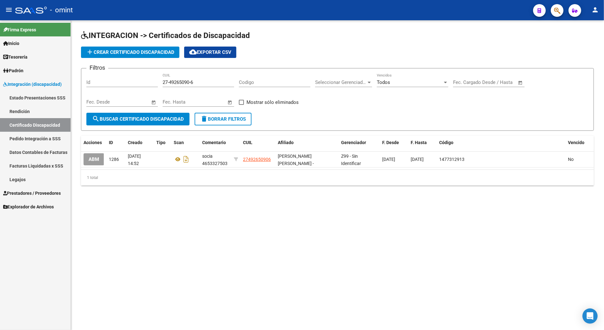
click at [144, 118] on span "search Buscar Certificado Discapacidad" at bounding box center [138, 119] width 92 height 6
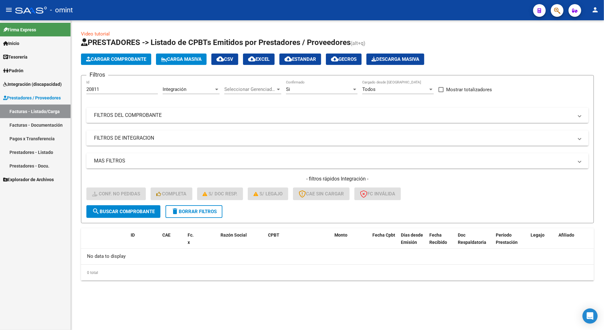
click at [21, 94] on link "Prestadores / Proveedores" at bounding box center [35, 98] width 71 height 14
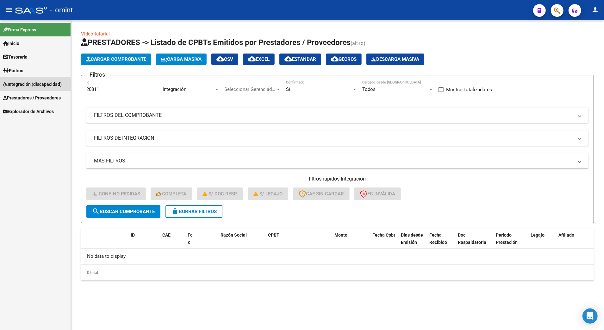
click at [21, 86] on span "Integración (discapacidad)" at bounding box center [32, 84] width 59 height 7
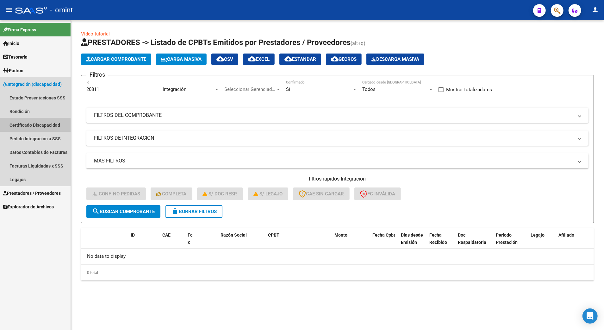
click at [31, 125] on link "Certificado Discapacidad" at bounding box center [35, 125] width 71 height 14
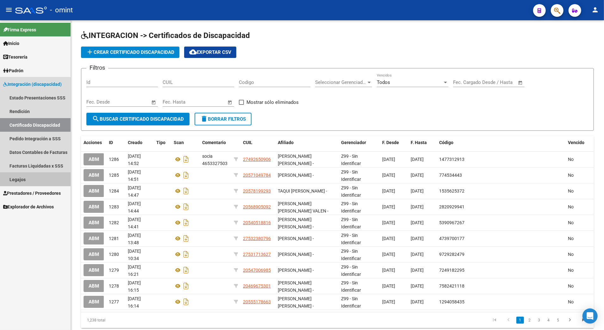
click at [17, 174] on link "Legajos" at bounding box center [35, 180] width 71 height 14
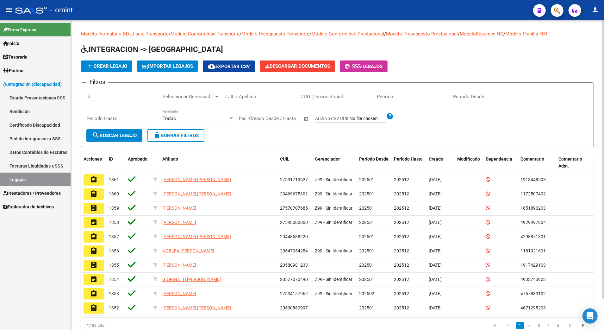
click at [186, 94] on span "Seleccionar Gerenciador" at bounding box center [188, 97] width 51 height 6
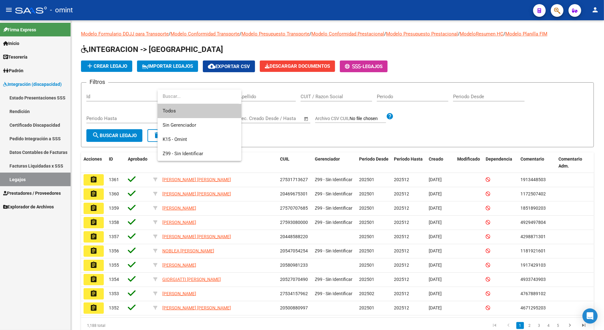
click at [250, 98] on div at bounding box center [302, 165] width 604 height 330
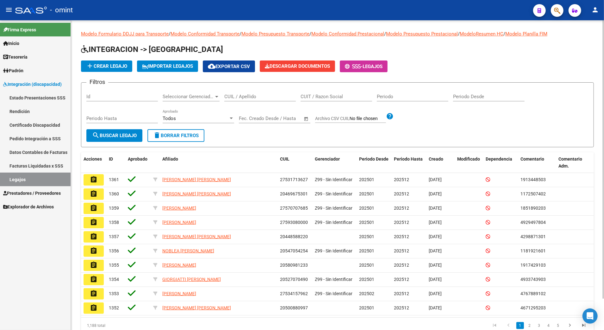
click at [255, 96] on input "CUIL / Apellido" at bounding box center [260, 97] width 72 height 6
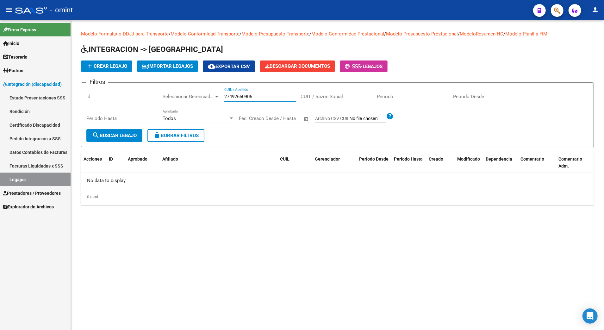
type input "27492650906"
click at [113, 132] on button "search Buscar Legajo" at bounding box center [114, 135] width 56 height 13
click at [113, 63] on span "add Crear Legajo" at bounding box center [106, 66] width 41 height 6
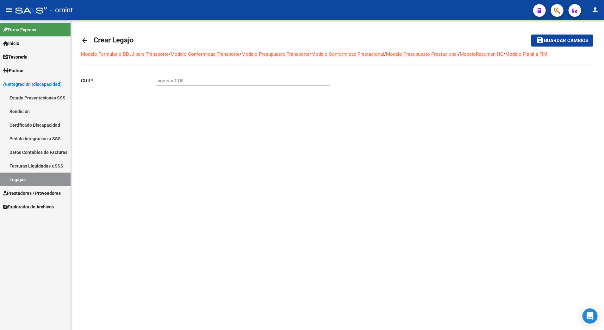
click at [185, 76] on div "Ingresar CUIL" at bounding box center [242, 79] width 173 height 14
type input "27-49265090-6"
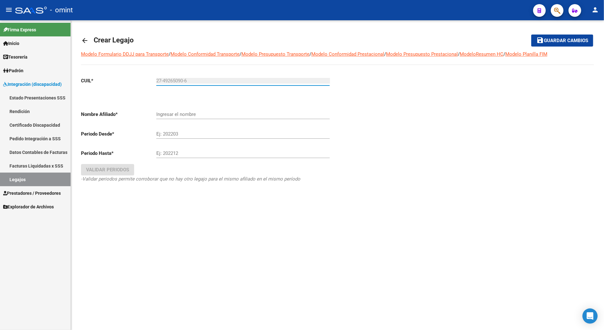
type input "[PERSON_NAME] [PERSON_NAME]"
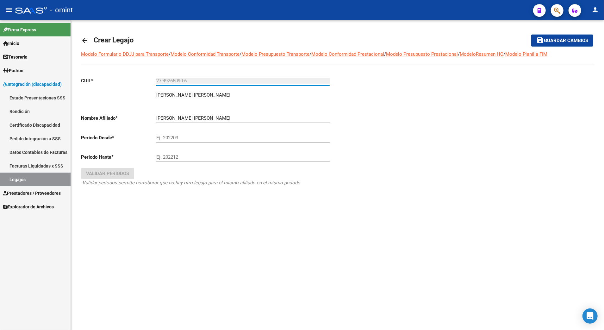
type input "27-49265090-6"
click at [172, 138] on input "Ej: 202203" at bounding box center [242, 138] width 173 height 6
click at [171, 161] on div "Ej: 202212" at bounding box center [242, 155] width 173 height 14
click at [170, 158] on input "Ej: 202212" at bounding box center [242, 157] width 173 height 6
drag, startPoint x: 175, startPoint y: 139, endPoint x: 125, endPoint y: 137, distance: 49.4
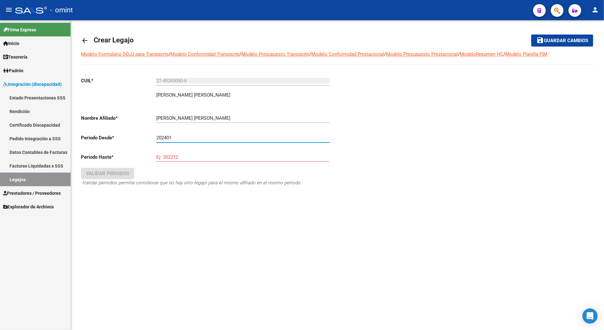
click at [125, 137] on app-form-text-field "Periodo Desde * 202401 Ej: 202203" at bounding box center [205, 138] width 249 height 6
type input "202501"
click at [177, 159] on input "Ej: 202212" at bounding box center [242, 157] width 173 height 6
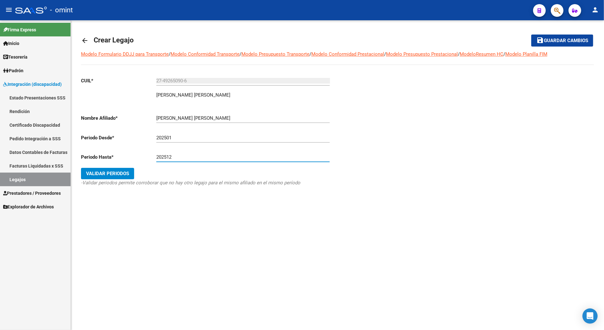
type input "202512"
click at [122, 175] on span "Validar Periodos" at bounding box center [107, 174] width 43 height 6
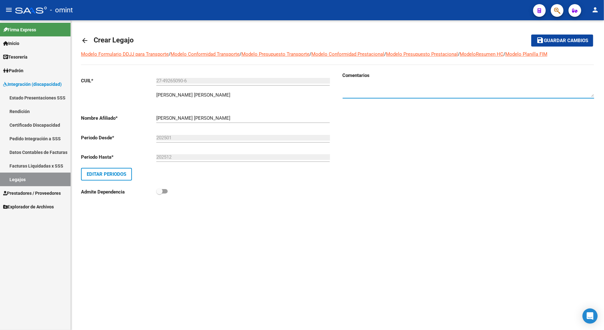
click at [366, 91] on textarea at bounding box center [469, 90] width 252 height 13
click at [113, 176] on span "Editar Periodos" at bounding box center [107, 174] width 40 height 6
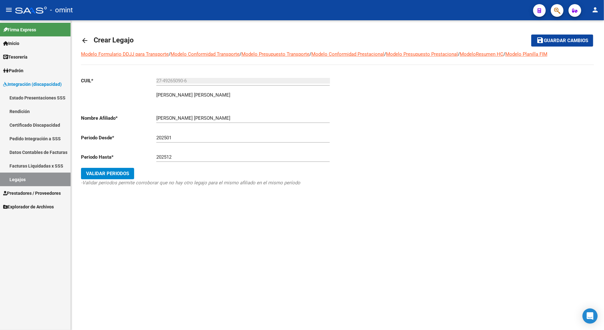
click at [113, 176] on span "Validar Periodos" at bounding box center [107, 174] width 43 height 6
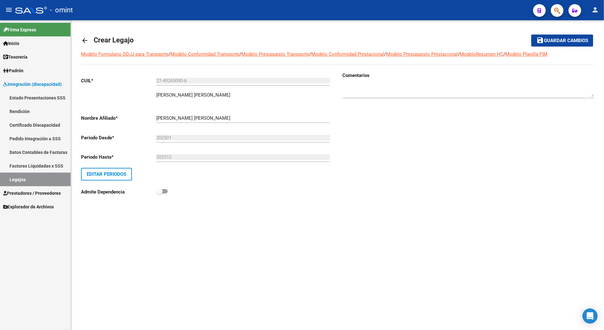
click at [23, 123] on link "Certificado Discapacidad" at bounding box center [35, 125] width 71 height 14
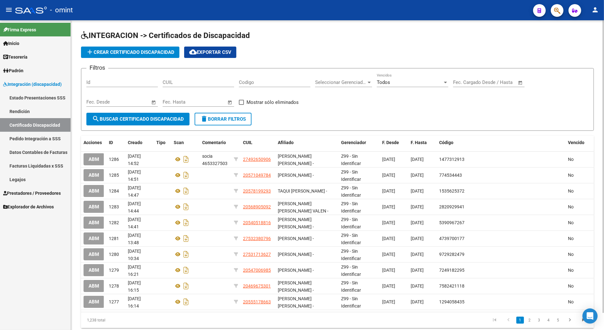
click at [187, 78] on div "CUIL" at bounding box center [199, 80] width 72 height 14
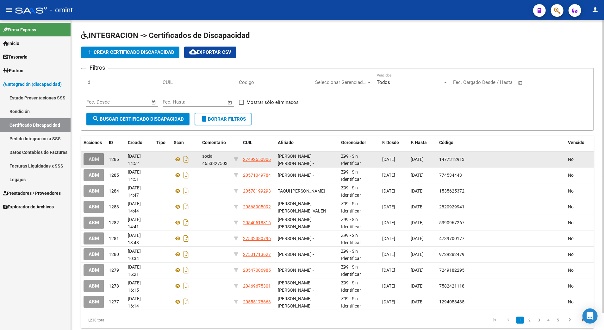
click at [93, 157] on span "ABM" at bounding box center [94, 160] width 10 height 6
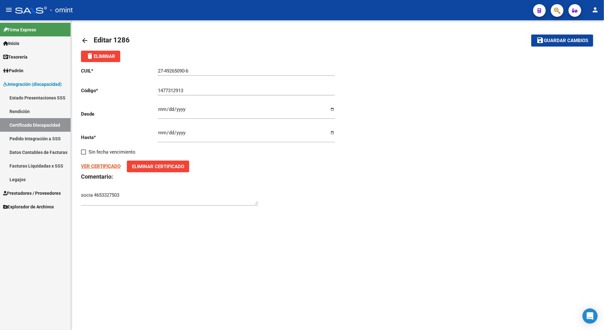
click at [88, 167] on strong "VER CERTIFICADO" at bounding box center [101, 166] width 40 height 6
click at [31, 123] on link "Certificado Discapacidad" at bounding box center [35, 125] width 71 height 14
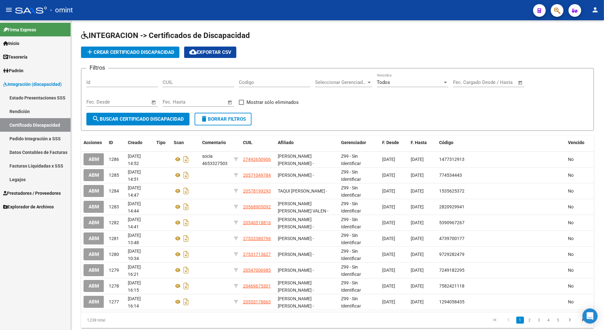
click at [22, 177] on link "Legajos" at bounding box center [35, 180] width 71 height 14
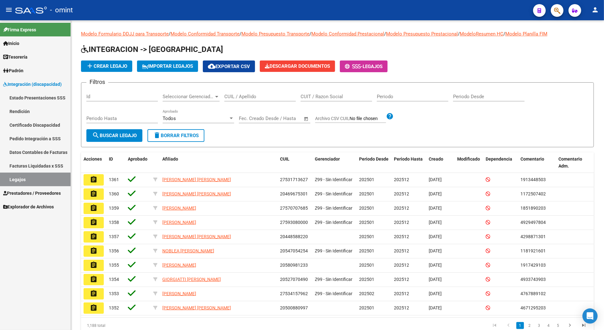
click at [20, 126] on link "Certificado Discapacidad" at bounding box center [35, 125] width 71 height 14
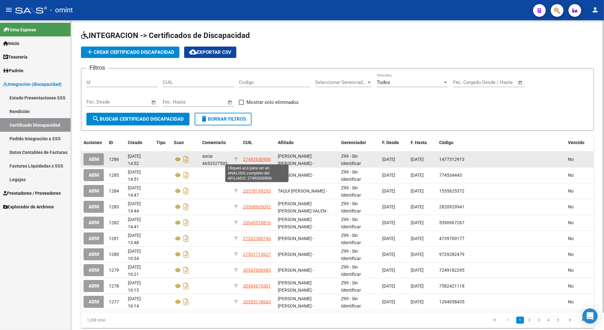
click at [257, 160] on span "27492650906" at bounding box center [257, 159] width 28 height 5
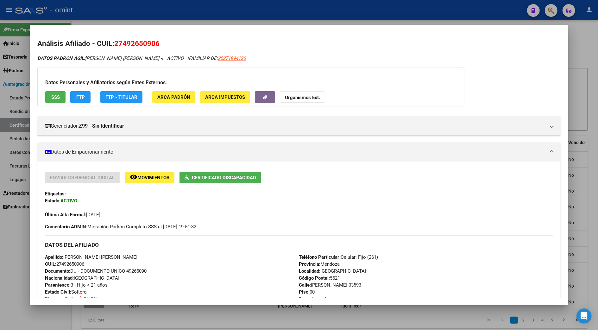
click at [578, 42] on div at bounding box center [299, 165] width 598 height 330
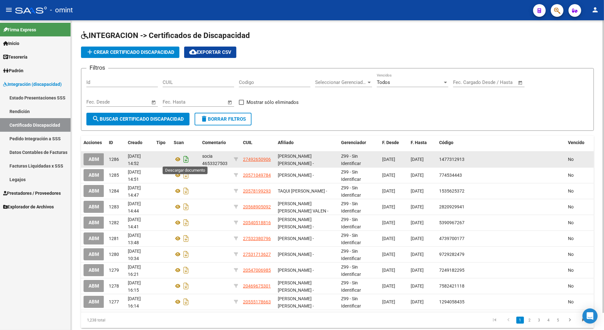
click at [186, 159] on icon "Descargar documento" at bounding box center [186, 159] width 8 height 10
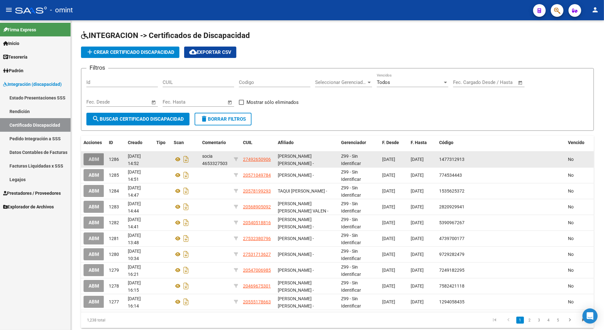
click at [92, 158] on span "ABM" at bounding box center [94, 160] width 10 height 6
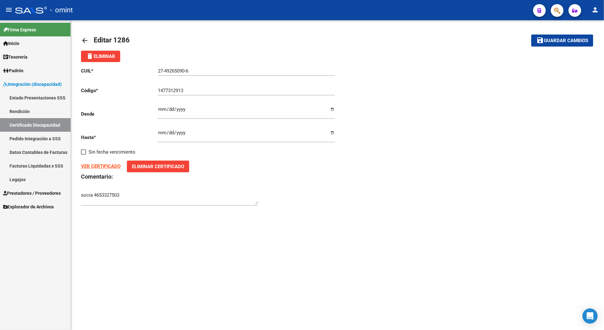
click at [166, 168] on span "Eliminar Certificado" at bounding box center [158, 167] width 52 height 6
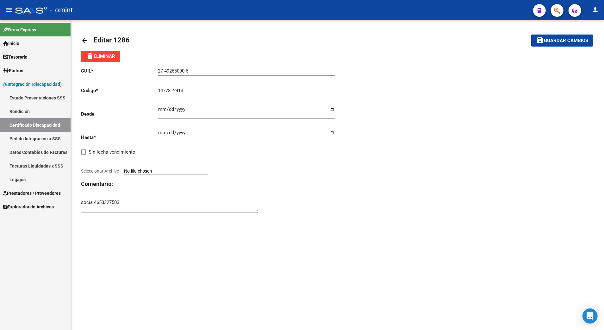
click at [150, 171] on input "Seleccionar Archivo" at bounding box center [166, 171] width 84 height 6
type input "C:\fakepath\CUD.pdf"
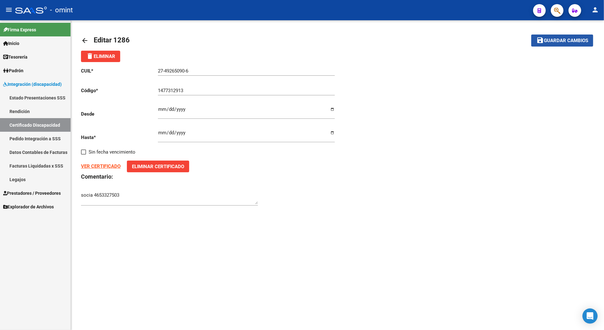
click at [565, 38] on span "Guardar cambios" at bounding box center [566, 41] width 44 height 6
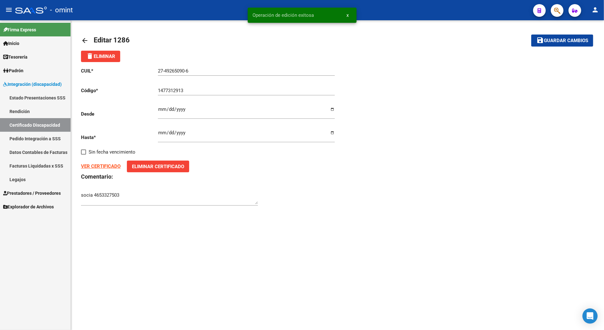
click at [424, 207] on div "CUIL * 27-49265090-6 Ingresar el CUIL Código * 1477312913 Ingresar el Codigo De…" at bounding box center [337, 136] width 513 height 149
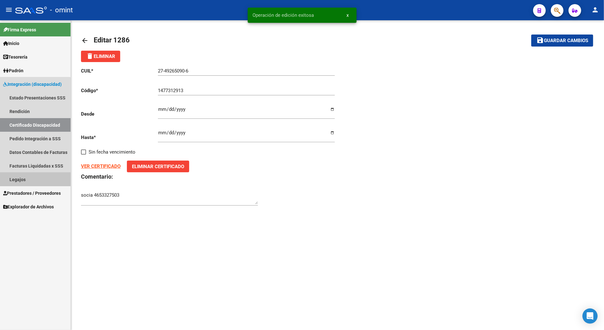
click at [17, 175] on link "Legajos" at bounding box center [35, 180] width 71 height 14
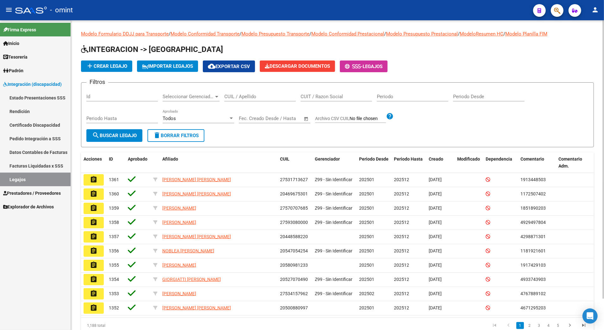
click at [109, 65] on span "add Crear Legajo" at bounding box center [106, 66] width 41 height 6
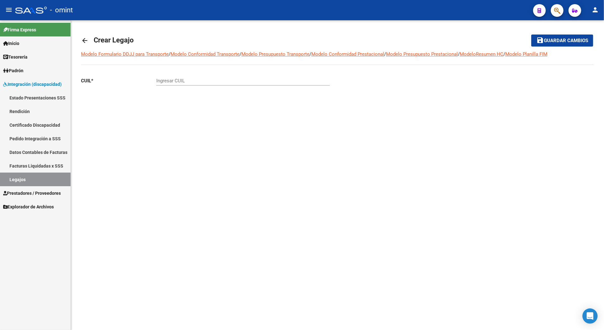
click at [169, 82] on input "Ingresar CUIL" at bounding box center [242, 81] width 173 height 6
type input "27-49265090-6"
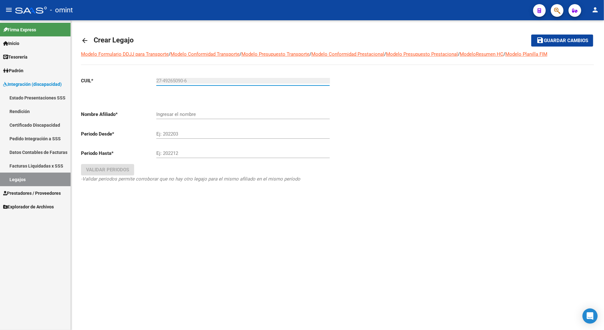
type input "[PERSON_NAME] [PERSON_NAME]"
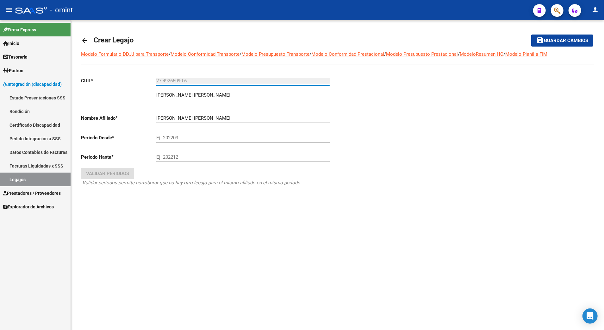
type input "27-49265090-6"
click at [171, 139] on input "Ej: 202203" at bounding box center [242, 138] width 173 height 6
type input "202501"
click at [174, 160] on input "Ej: 202212" at bounding box center [242, 157] width 173 height 6
type input "0"
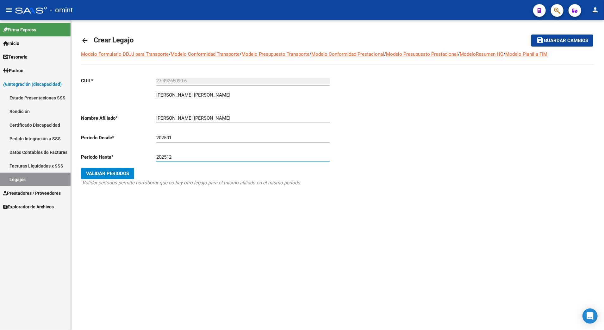
type input "202512"
click at [123, 173] on span "Validar Periodos" at bounding box center [107, 174] width 43 height 6
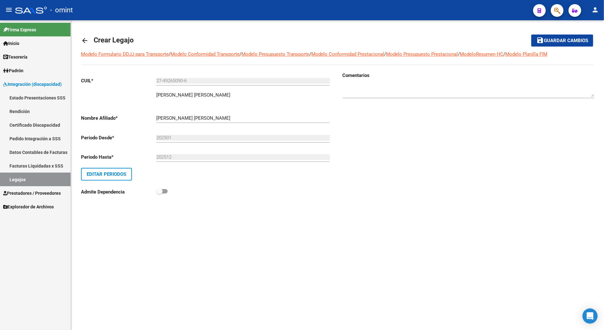
click at [372, 95] on textarea at bounding box center [469, 90] width 252 height 13
type textarea "socia 4653327503"
click at [110, 174] on span "Editar Periodos" at bounding box center [107, 174] width 40 height 6
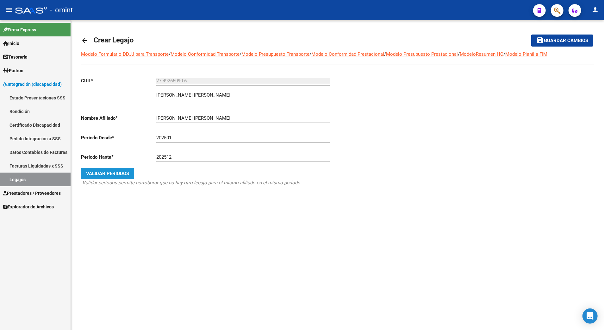
click at [110, 174] on span "Validar Periodos" at bounding box center [107, 174] width 43 height 6
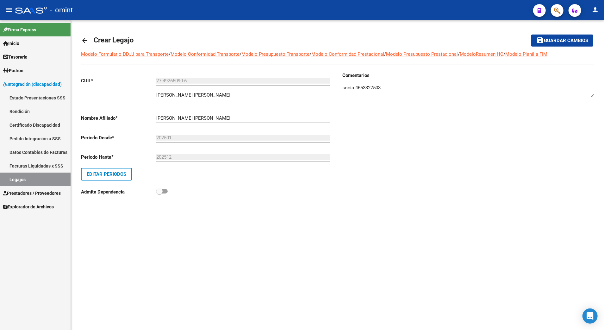
click at [175, 137] on input "202501" at bounding box center [242, 138] width 173 height 6
click at [171, 136] on input "202501" at bounding box center [242, 138] width 173 height 6
click at [174, 137] on input "202501" at bounding box center [242, 138] width 173 height 6
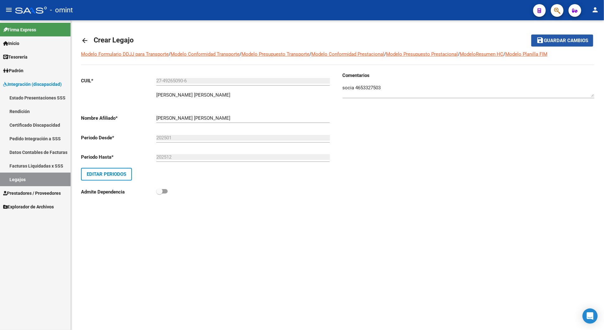
click at [565, 40] on span "Guardar cambios" at bounding box center [566, 41] width 44 height 6
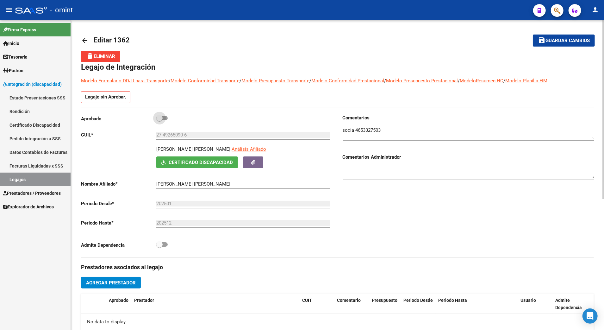
click at [167, 118] on span at bounding box center [161, 118] width 11 height 4
click at [160, 120] on input "checkbox" at bounding box center [159, 120] width 0 height 0
checkbox input "true"
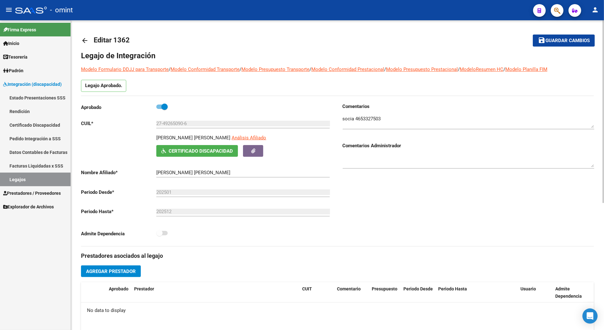
click at [582, 42] on span "Guardar cambios" at bounding box center [568, 41] width 44 height 6
